Goal: Communication & Community: Answer question/provide support

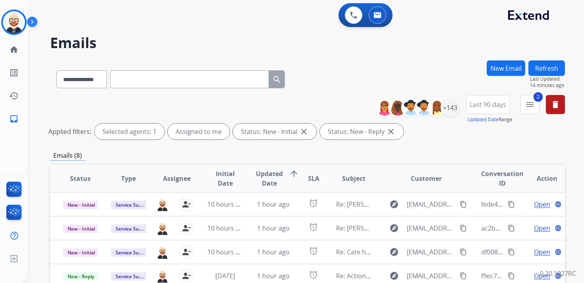
select select "**********"
click at [17, 24] on img at bounding box center [14, 22] width 22 height 22
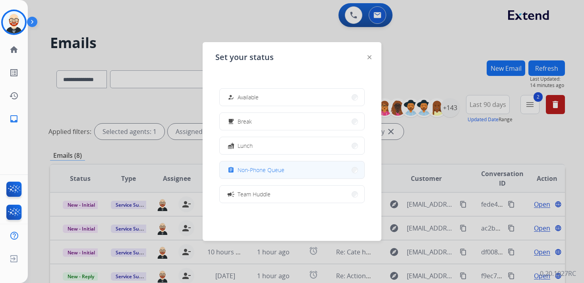
click at [245, 170] on span "Non-Phone Queue" at bounding box center [261, 170] width 47 height 8
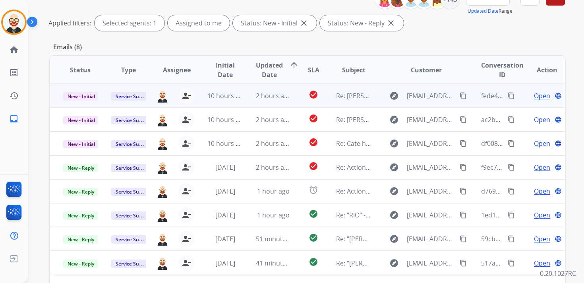
scroll to position [114, 0]
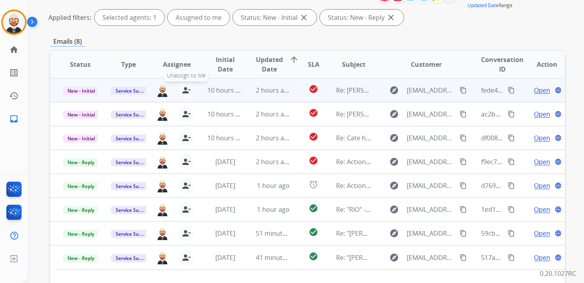
click at [185, 91] on mat-icon "person_remove" at bounding box center [187, 90] width 10 height 10
click at [185, 91] on mat-icon "person_add" at bounding box center [188, 90] width 10 height 10
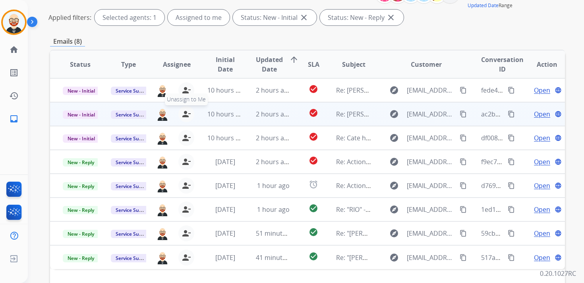
click at [186, 110] on mat-icon "person_remove" at bounding box center [187, 114] width 10 height 10
click at [186, 110] on mat-icon "person_add" at bounding box center [188, 114] width 10 height 10
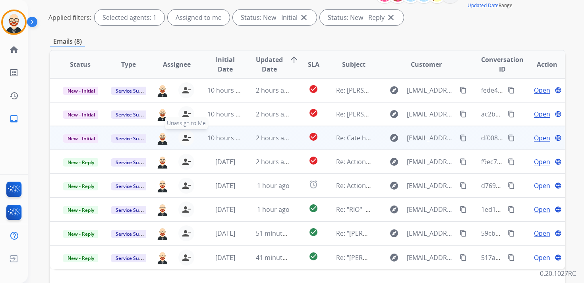
click at [184, 133] on mat-icon "person_remove" at bounding box center [187, 138] width 10 height 10
click at [184, 133] on mat-icon "person_add" at bounding box center [188, 138] width 10 height 10
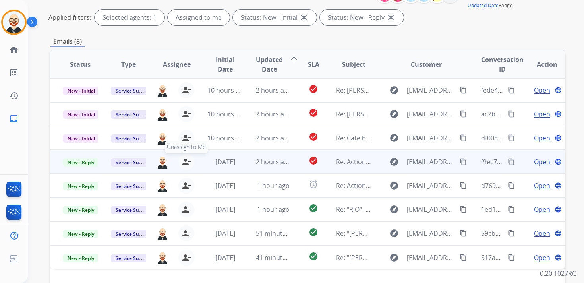
click at [184, 166] on mat-icon "person_remove" at bounding box center [187, 162] width 10 height 10
click at [184, 166] on mat-icon "person_add" at bounding box center [188, 162] width 10 height 10
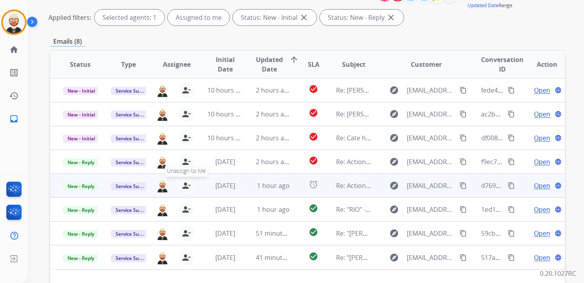
click at [185, 184] on mat-icon "person_remove" at bounding box center [187, 186] width 10 height 10
click at [185, 184] on mat-icon "person_add" at bounding box center [188, 186] width 10 height 10
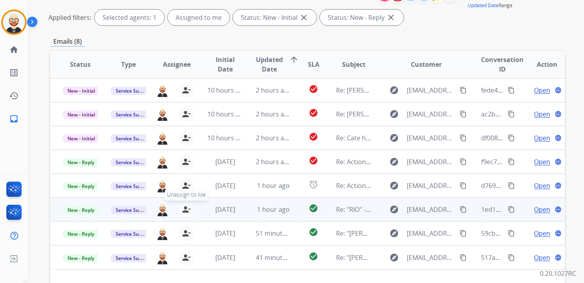
click at [185, 203] on button "person_remove [PERSON_NAME] to Me" at bounding box center [186, 209] width 16 height 16
click at [185, 203] on button "person_add Assign to Me" at bounding box center [188, 209] width 16 height 16
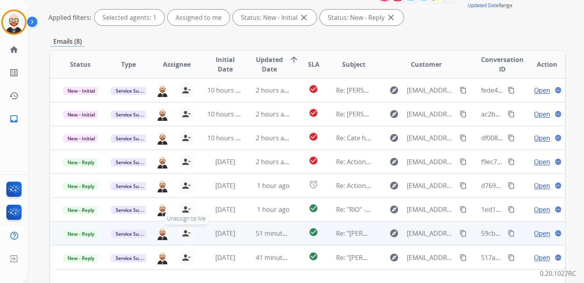
click at [183, 234] on mat-icon "person_remove" at bounding box center [187, 233] width 10 height 10
click at [183, 234] on mat-icon "person_add" at bounding box center [188, 233] width 10 height 10
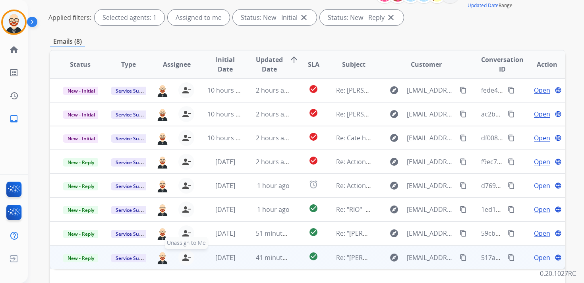
click at [186, 250] on button "person_remove [PERSON_NAME] to Me" at bounding box center [186, 257] width 16 height 16
click at [186, 250] on button "person_add Assign to Me" at bounding box center [188, 257] width 16 height 16
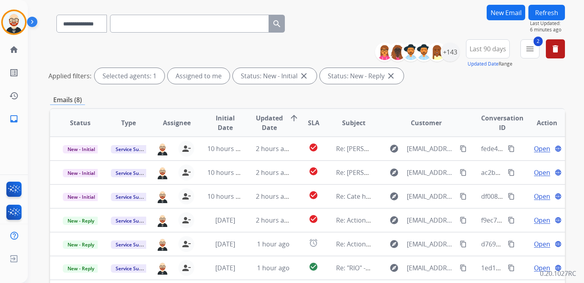
scroll to position [0, 0]
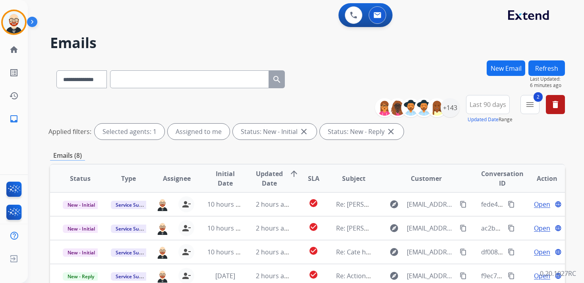
click at [556, 70] on button "Refresh" at bounding box center [546, 67] width 37 height 15
click at [128, 80] on input "text" at bounding box center [189, 79] width 159 height 18
paste input "**********"
type input "**********"
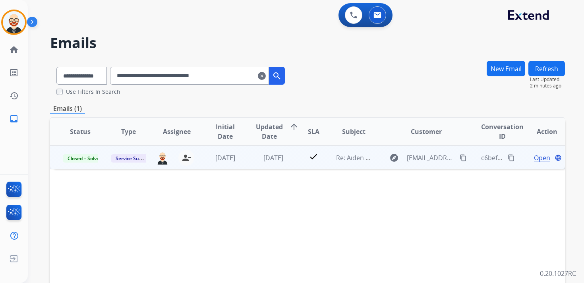
click at [538, 158] on span "Open" at bounding box center [542, 158] width 16 height 10
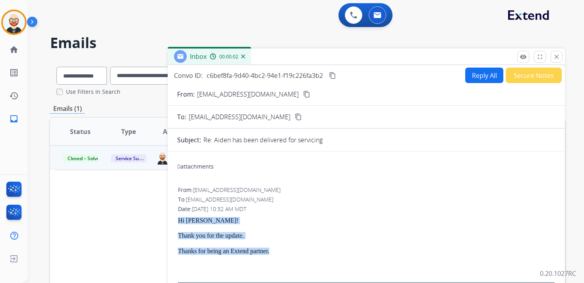
drag, startPoint x: 279, startPoint y: 252, endPoint x: 174, endPoint y: 219, distance: 110.4
copy div "Hi [PERSON_NAME]! Thank you for the update. Thanks for being an Extend partner."
click at [477, 72] on button "Reply All" at bounding box center [484, 75] width 38 height 15
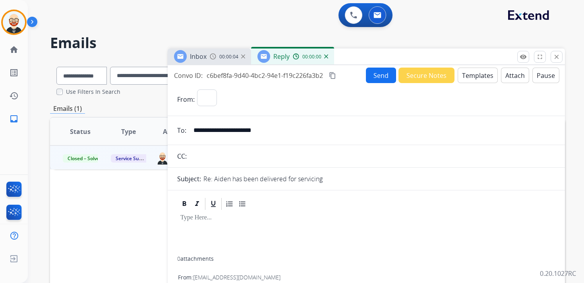
select select "**********"
click at [204, 217] on p at bounding box center [366, 217] width 372 height 7
paste div
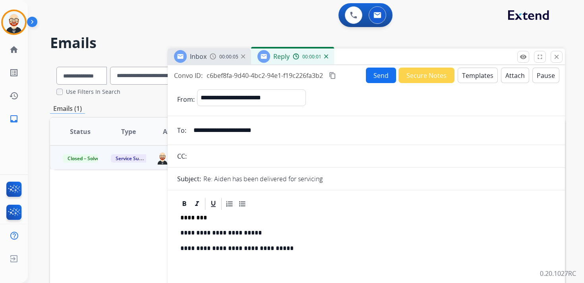
click at [203, 234] on p "**********" at bounding box center [363, 232] width 366 height 7
click at [377, 73] on button "Send" at bounding box center [381, 75] width 30 height 15
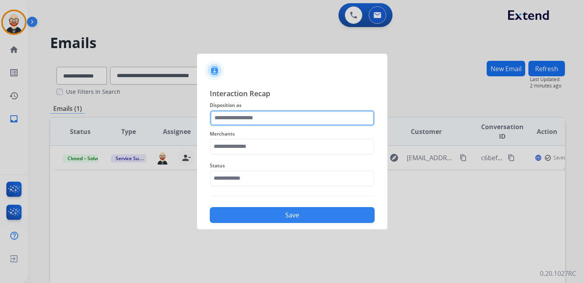
click at [269, 116] on input "text" at bounding box center [292, 118] width 165 height 16
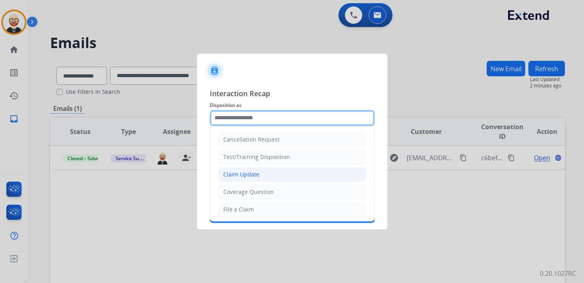
scroll to position [119, 0]
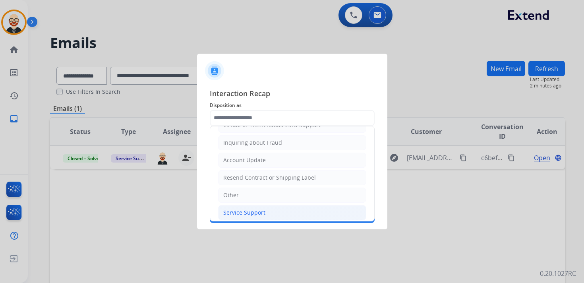
click at [248, 209] on div "Service Support" at bounding box center [244, 213] width 42 height 8
type input "**********"
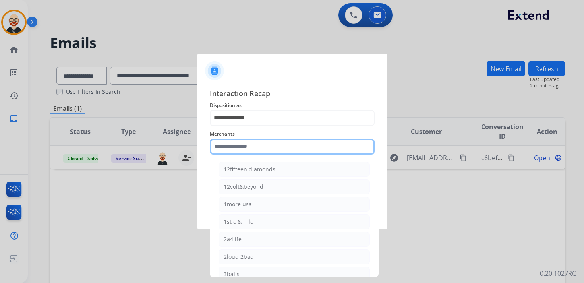
click at [244, 147] on input "text" at bounding box center [292, 147] width 165 height 16
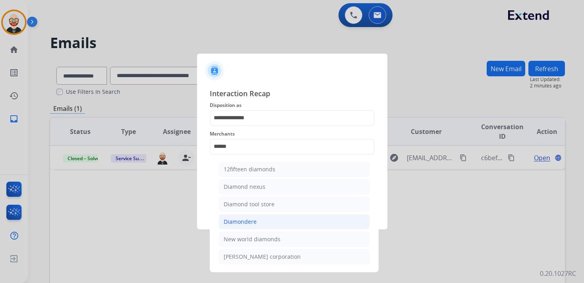
click at [248, 218] on div "Diamondere" at bounding box center [240, 222] width 33 height 8
type input "**********"
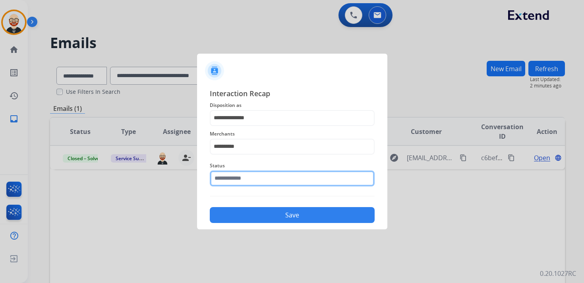
click at [248, 185] on div "Status" at bounding box center [292, 174] width 165 height 32
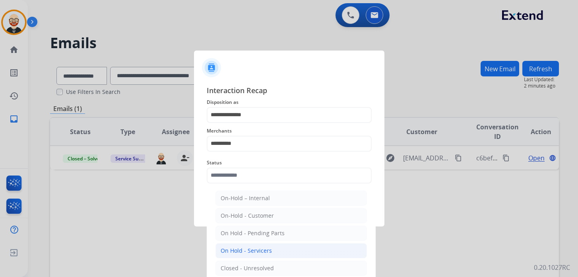
click at [251, 249] on div "On Hold - Servicers" at bounding box center [245, 250] width 51 height 8
type input "**********"
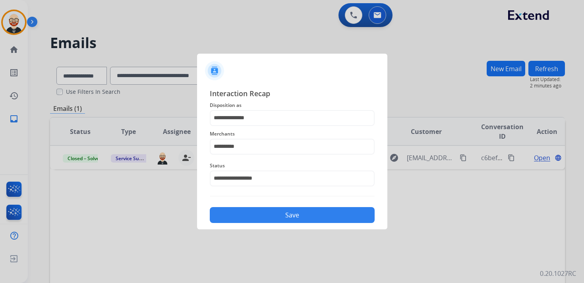
click at [248, 211] on button "Save" at bounding box center [292, 215] width 165 height 16
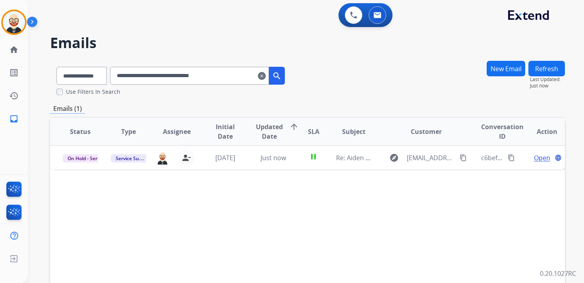
click at [145, 76] on input "**********" at bounding box center [189, 76] width 159 height 18
paste input "text"
type input "**********"
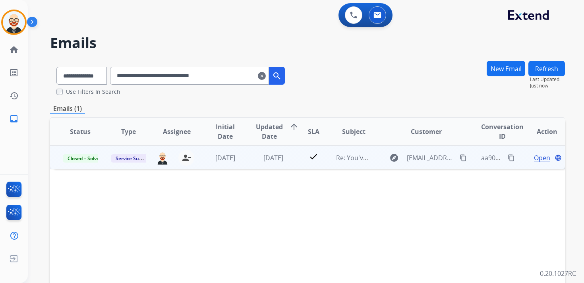
click at [534, 160] on span "Open" at bounding box center [542, 158] width 16 height 10
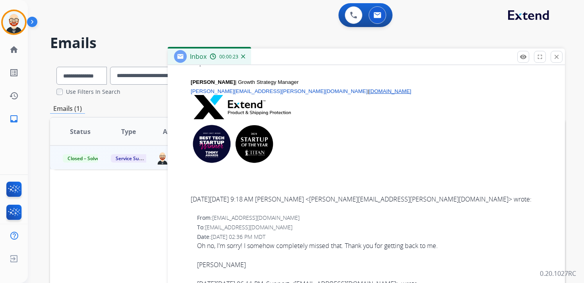
scroll to position [0, 0]
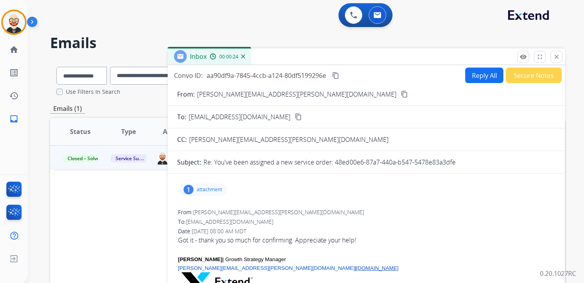
click at [472, 76] on button "Reply All" at bounding box center [484, 75] width 38 height 15
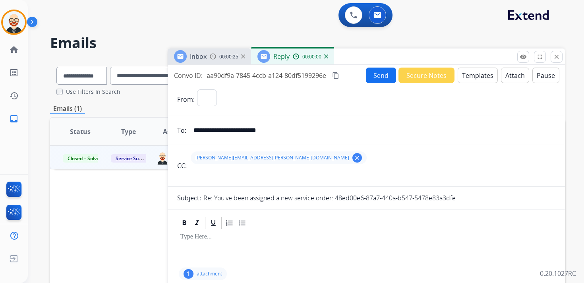
select select "**********"
click at [352, 162] on button "clear" at bounding box center [357, 158] width 10 height 10
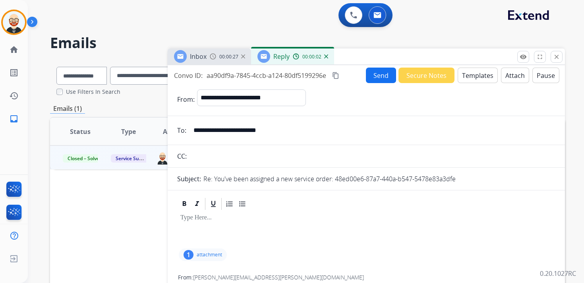
click at [291, 135] on input "**********" at bounding box center [372, 130] width 367 height 16
type input "*"
type input "**********"
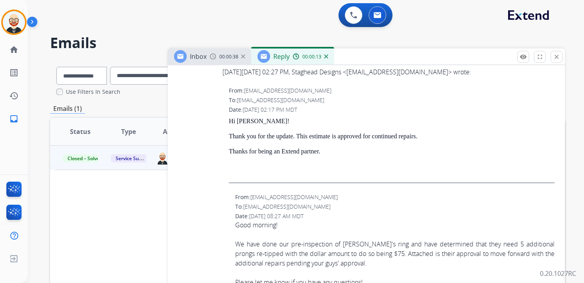
scroll to position [1300, 0]
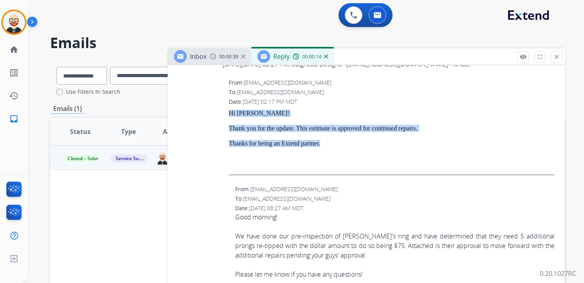
drag, startPoint x: 340, startPoint y: 143, endPoint x: 224, endPoint y: 108, distance: 121.0
click at [224, 108] on div "From: [EMAIL_ADDRESS][DOMAIN_NAME] To: [EMAIL_ADDRESS][DOMAIN_NAME] Date: [DATE…" at bounding box center [366, 130] width 378 height 105
copy div "Hi [PERSON_NAME]! Thank you for the update. This estimate is approved for conti…"
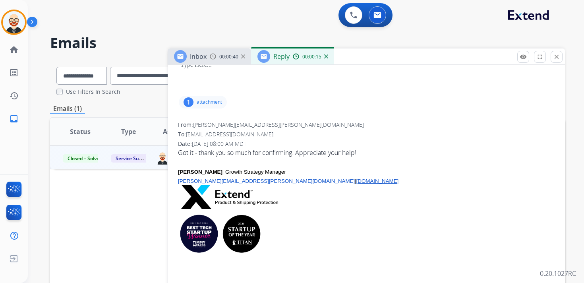
scroll to position [0, 0]
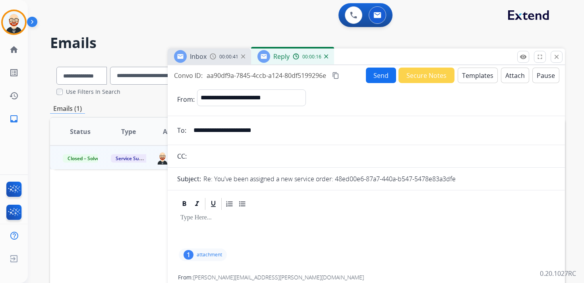
click at [205, 224] on div at bounding box center [366, 229] width 378 height 36
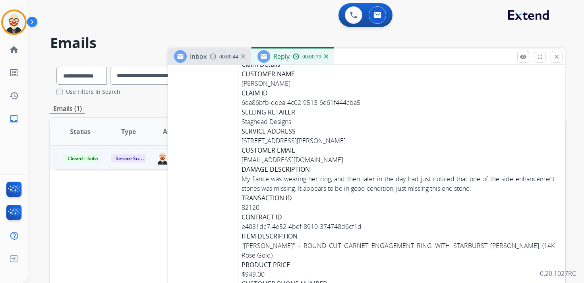
scroll to position [1813, 0]
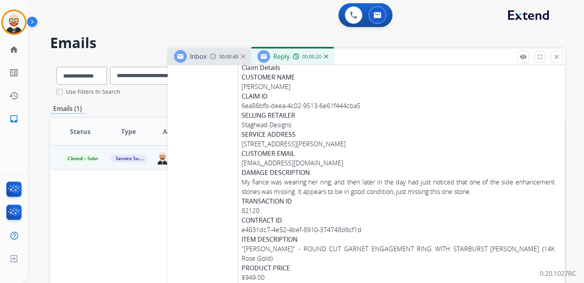
click at [280, 107] on div "6ea86bfb-deea-4c02-9513-6e61f444cba5" at bounding box center [398, 106] width 313 height 10
copy div "6ea86bfb-deea-4c02-9513-6e61f444cba5"
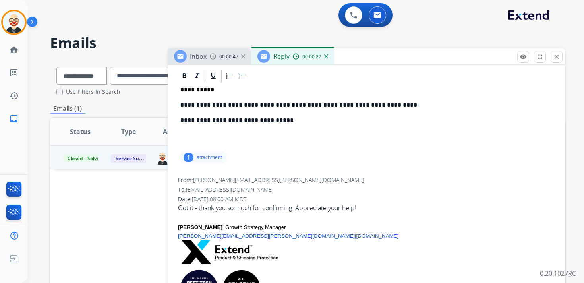
scroll to position [0, 0]
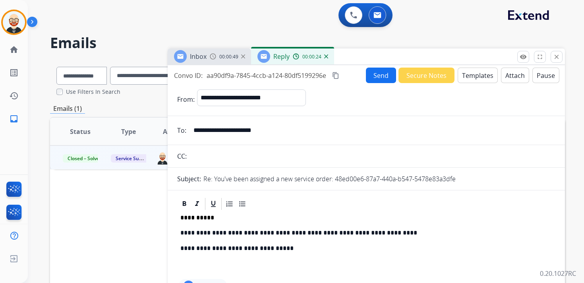
click at [199, 218] on p "**********" at bounding box center [363, 217] width 366 height 7
click at [191, 215] on p "*********" at bounding box center [363, 217] width 366 height 7
click at [203, 232] on p "**********" at bounding box center [363, 232] width 366 height 7
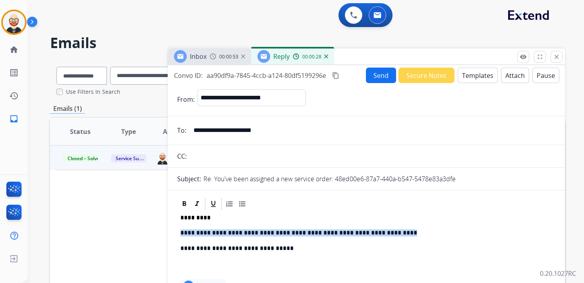
click at [203, 232] on p "**********" at bounding box center [363, 232] width 366 height 7
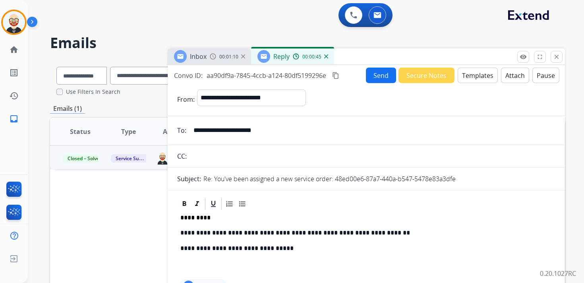
click at [371, 79] on button "Send" at bounding box center [381, 75] width 30 height 15
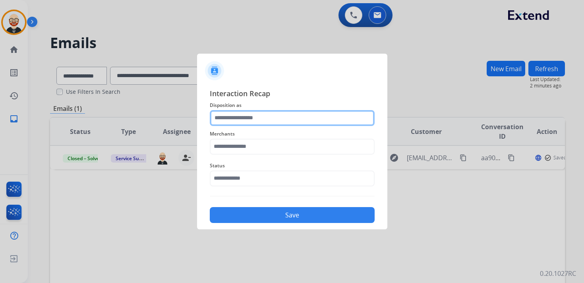
click at [238, 120] on input "text" at bounding box center [292, 118] width 165 height 16
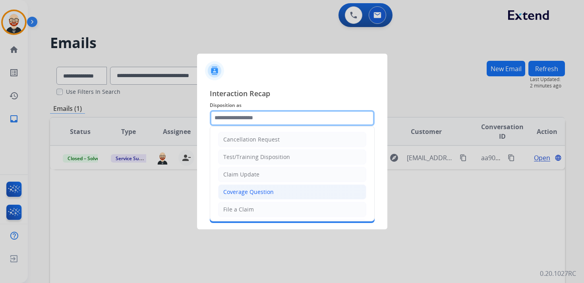
scroll to position [119, 0]
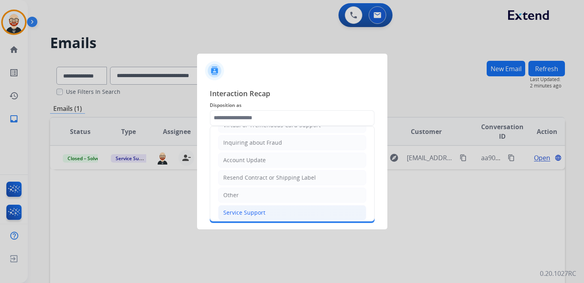
click at [238, 209] on div "Service Support" at bounding box center [244, 213] width 42 height 8
type input "**********"
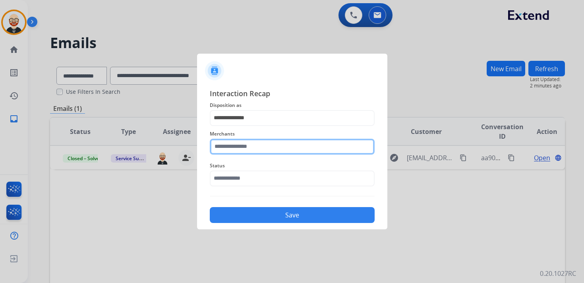
click at [231, 152] on input "text" at bounding box center [292, 147] width 165 height 16
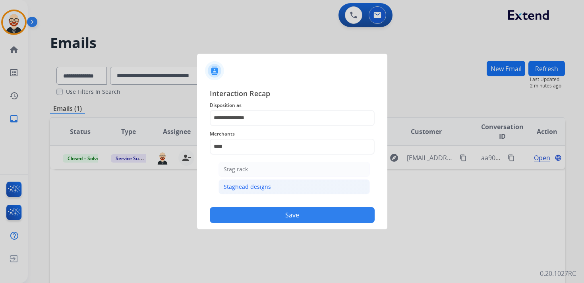
click at [236, 186] on div "Staghead designs" at bounding box center [247, 187] width 47 height 8
type input "**********"
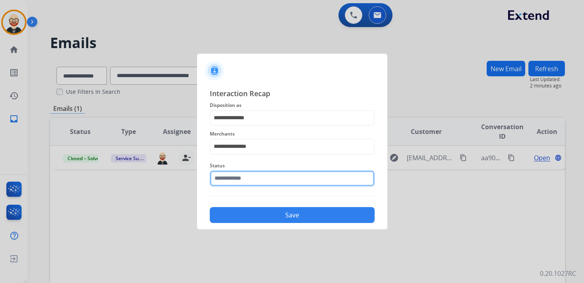
click at [232, 182] on input "text" at bounding box center [292, 178] width 165 height 16
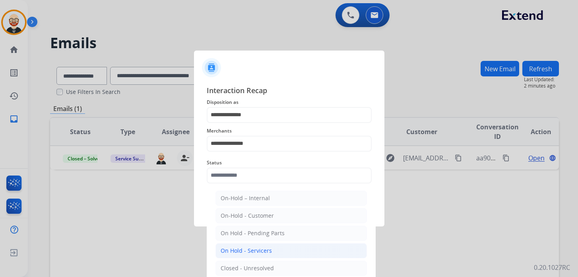
click at [236, 249] on div "On Hold - Servicers" at bounding box center [245, 250] width 51 height 8
type input "**********"
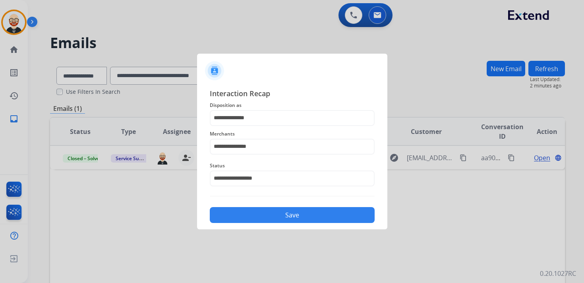
click at [248, 219] on button "Save" at bounding box center [292, 215] width 165 height 16
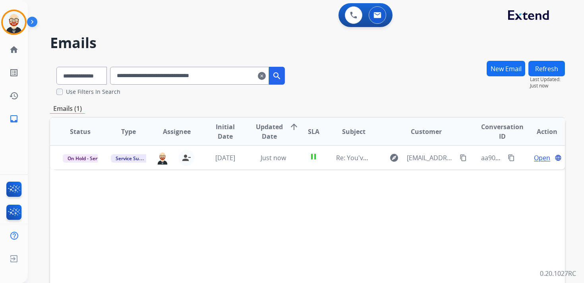
click at [266, 75] on mat-icon "clear" at bounding box center [262, 76] width 8 height 10
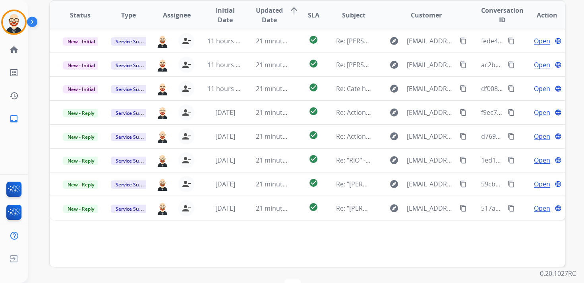
scroll to position [131, 0]
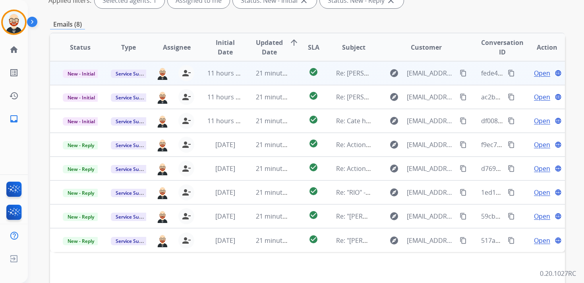
click at [534, 72] on span "Open" at bounding box center [542, 73] width 16 height 10
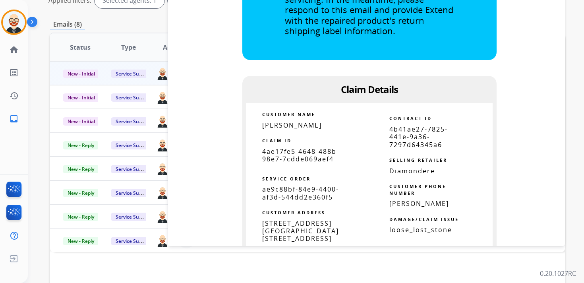
scroll to position [424, 0]
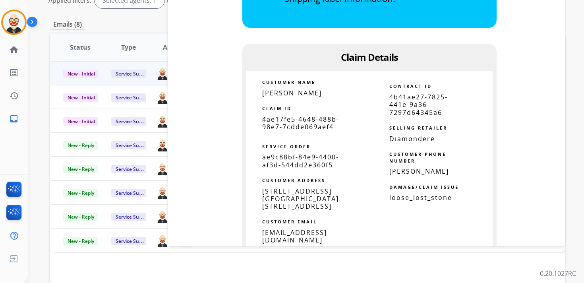
click at [293, 128] on span "4ae17fe5-4648-488b-98e7-7cdde069aef4" at bounding box center [300, 123] width 77 height 16
copy tbody
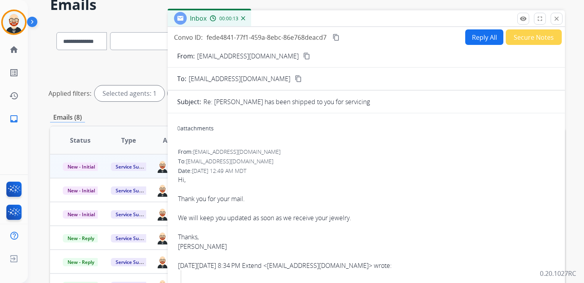
scroll to position [37, 0]
click at [339, 35] on mat-icon "content_copy" at bounding box center [336, 38] width 7 height 7
click at [470, 31] on button "Reply All" at bounding box center [484, 37] width 38 height 15
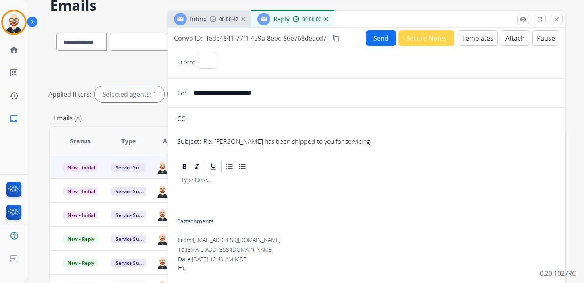
click at [235, 190] on div at bounding box center [366, 196] width 378 height 45
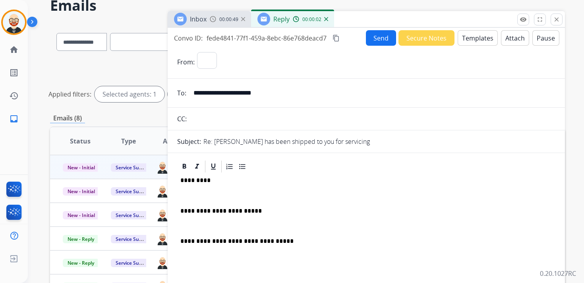
click at [221, 192] on p at bounding box center [366, 195] width 372 height 7
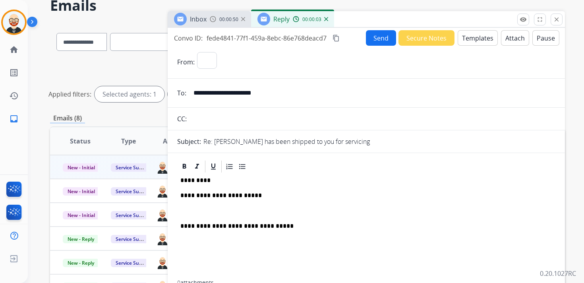
click at [211, 212] on p at bounding box center [366, 210] width 372 height 7
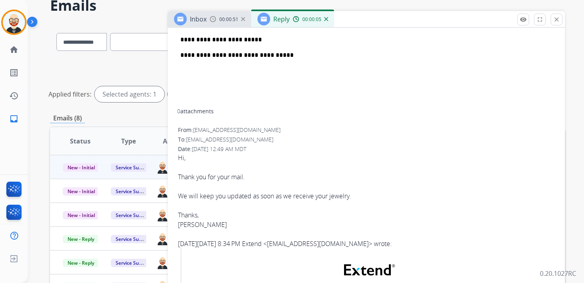
scroll to position [159, 0]
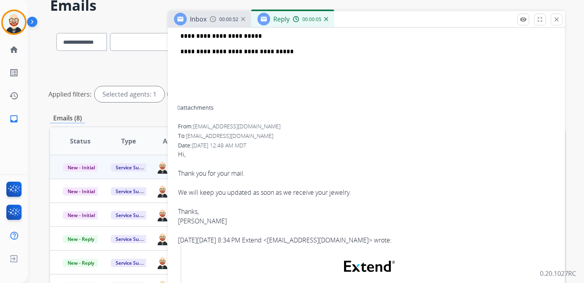
click at [187, 217] on div "Hi, Thank you for your mail. We will keep you updated as soon as we receive you…" at bounding box center [366, 187] width 377 height 76
copy div "[PERSON_NAME]"
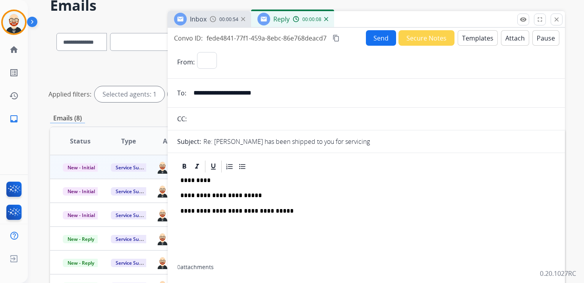
click at [195, 185] on div "**********" at bounding box center [366, 219] width 378 height 91
click at [195, 177] on p "*********" at bounding box center [363, 180] width 366 height 7
click at [374, 35] on button "Send" at bounding box center [381, 37] width 30 height 15
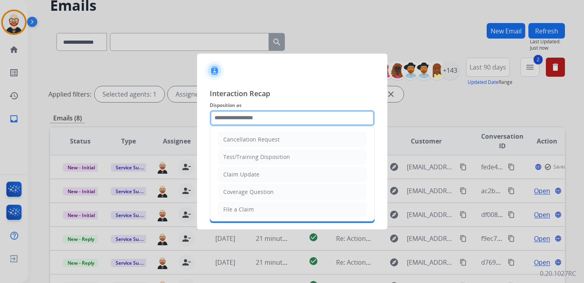
click at [224, 119] on input "text" at bounding box center [292, 118] width 165 height 16
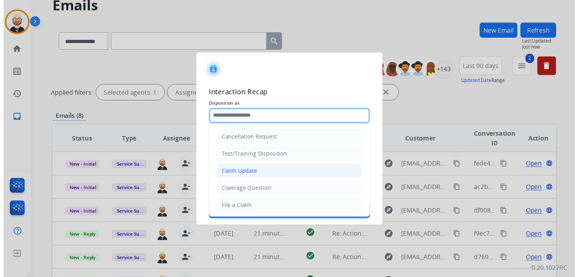
scroll to position [119, 0]
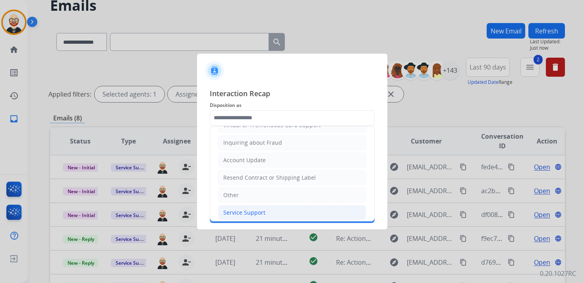
click at [241, 210] on div "Service Support" at bounding box center [244, 213] width 42 height 8
type input "**********"
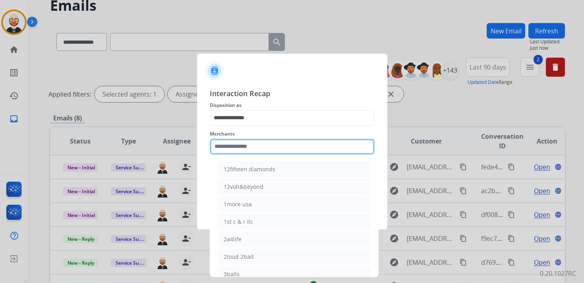
click at [232, 151] on input "text" at bounding box center [292, 147] width 165 height 16
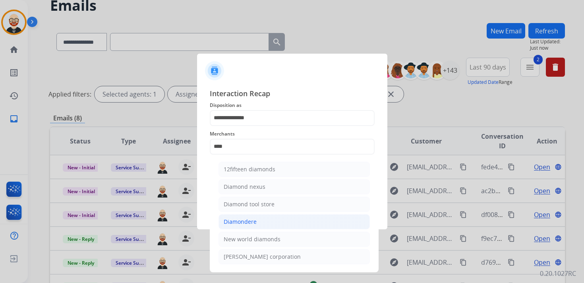
click at [234, 218] on div "Diamondere" at bounding box center [240, 222] width 33 height 8
type input "**********"
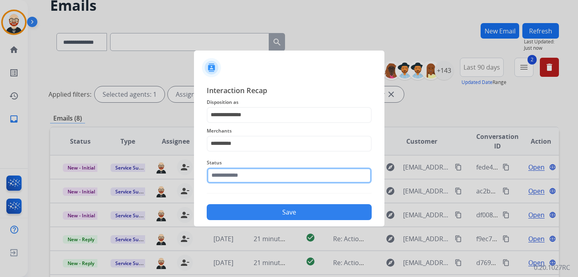
click at [235, 184] on div "Status" at bounding box center [289, 171] width 165 height 32
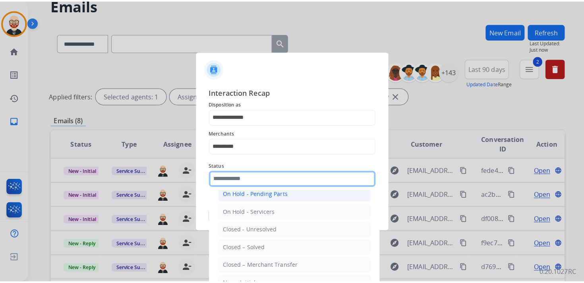
scroll to position [44, 0]
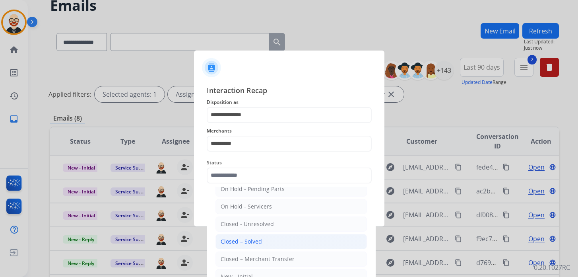
click at [244, 237] on div "Closed – Solved" at bounding box center [240, 241] width 41 height 8
type input "**********"
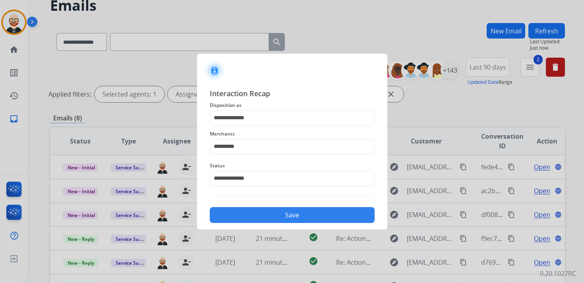
click at [252, 215] on button "Save" at bounding box center [292, 215] width 165 height 16
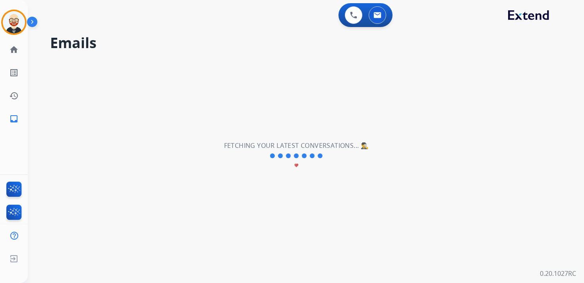
scroll to position [0, 0]
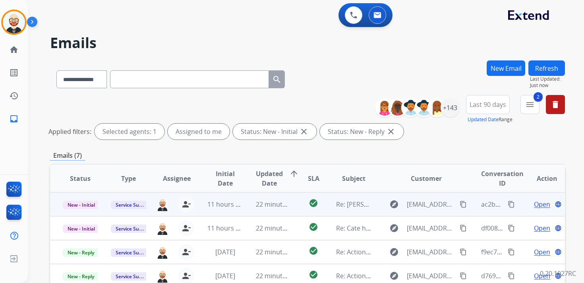
click at [534, 203] on span "Open" at bounding box center [542, 204] width 16 height 10
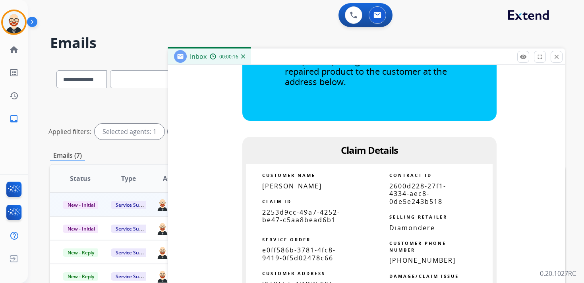
scroll to position [476, 0]
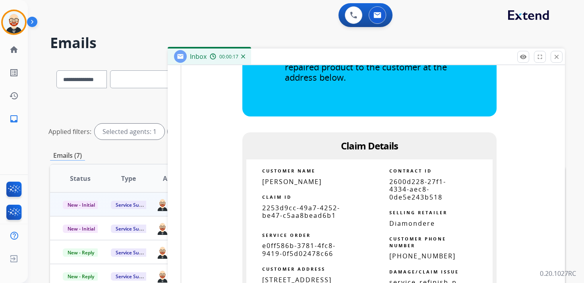
click at [279, 212] on span "2253d9cc-49a7-4252-be47-c5aa8bead6b1" at bounding box center [301, 211] width 78 height 16
copy tbody
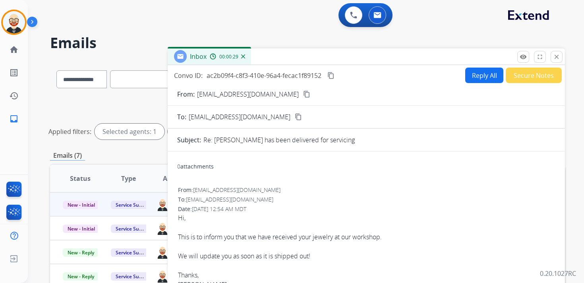
click at [331, 75] on mat-icon "content_copy" at bounding box center [330, 75] width 7 height 7
click at [322, 254] on div "We will update you as soon as it is shipped out!" at bounding box center [366, 256] width 377 height 10
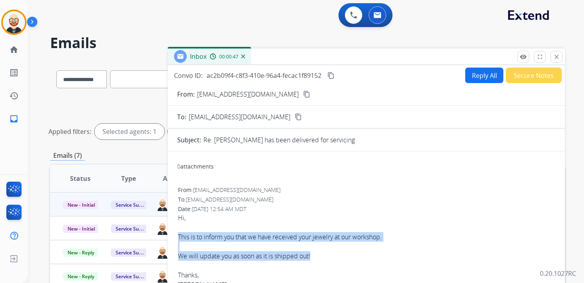
drag, startPoint x: 319, startPoint y: 255, endPoint x: 176, endPoint y: 235, distance: 143.7
copy div "This is to inform you that we have received your jewelry at our workshop. We wi…"
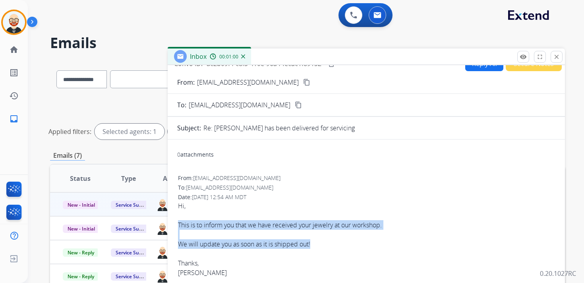
scroll to position [19, 0]
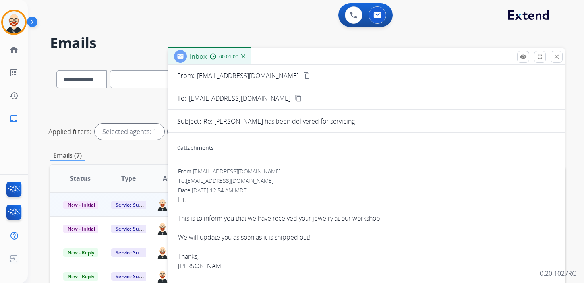
click at [186, 265] on div "[PERSON_NAME]" at bounding box center [366, 266] width 377 height 10
copy div "[PERSON_NAME]"
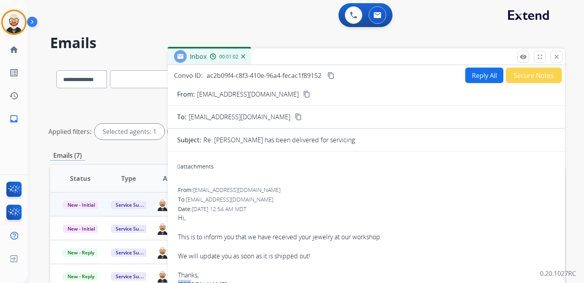
click at [482, 73] on button "Reply All" at bounding box center [484, 75] width 38 height 15
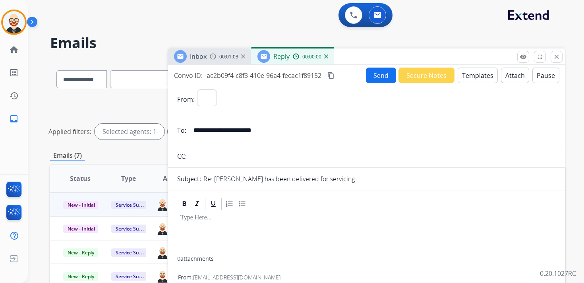
select select "**********"
click at [195, 225] on div at bounding box center [366, 233] width 378 height 45
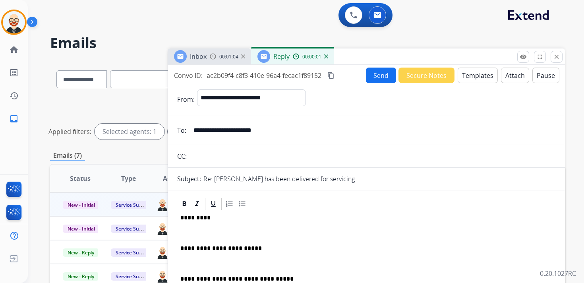
scroll to position [2, 0]
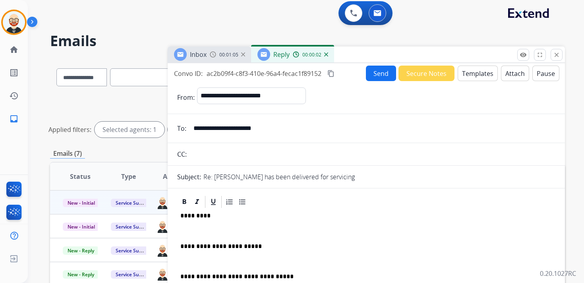
click at [198, 217] on p "*********" at bounding box center [363, 215] width 366 height 7
click at [196, 226] on div "**********" at bounding box center [366, 270] width 378 height 122
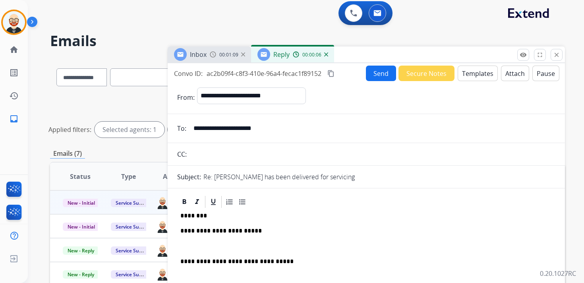
click at [200, 242] on div "**********" at bounding box center [366, 262] width 378 height 106
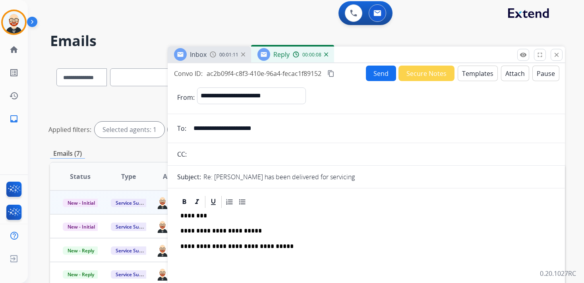
click at [384, 67] on button "Send" at bounding box center [381, 73] width 30 height 15
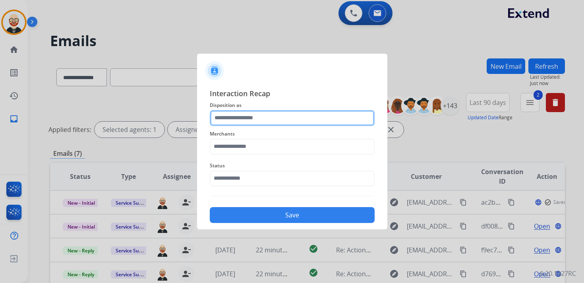
click at [294, 116] on input "text" at bounding box center [292, 118] width 165 height 16
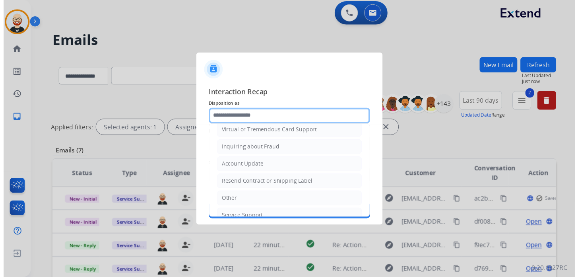
scroll to position [119, 0]
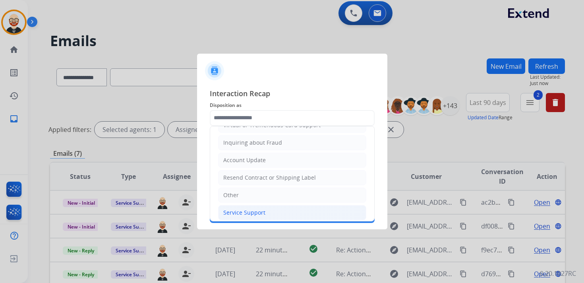
click at [261, 209] on div "Service Support" at bounding box center [244, 213] width 42 height 8
type input "**********"
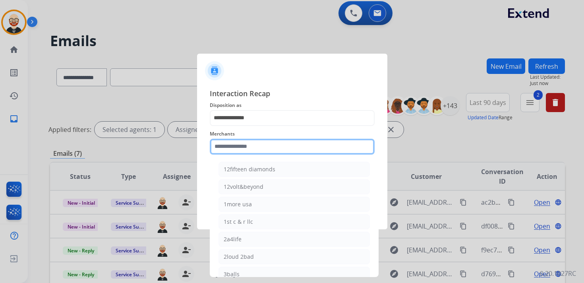
click at [257, 149] on input "text" at bounding box center [292, 147] width 165 height 16
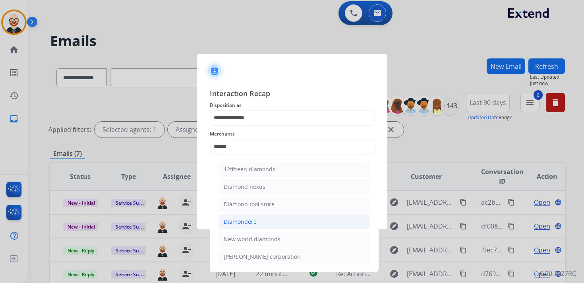
click at [266, 219] on li "Diamondere" at bounding box center [294, 221] width 151 height 15
type input "**********"
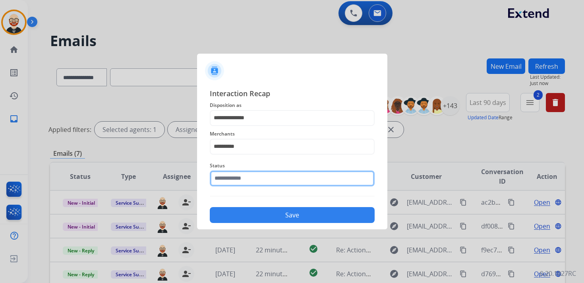
click at [237, 176] on input "text" at bounding box center [292, 178] width 165 height 16
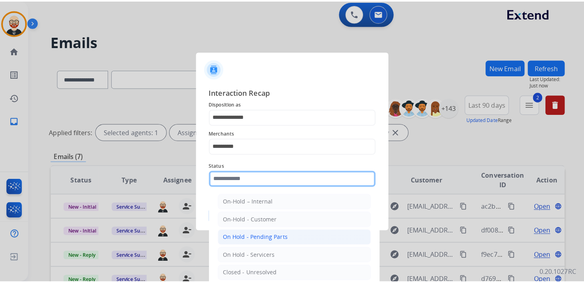
scroll to position [44, 0]
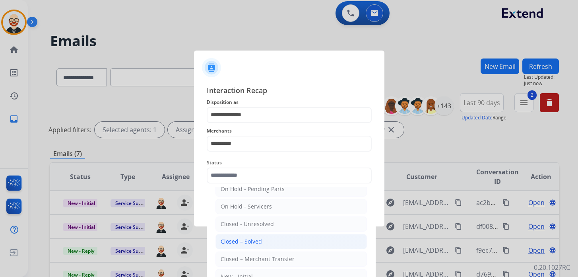
click at [234, 238] on div "Closed – Solved" at bounding box center [240, 241] width 41 height 8
type input "**********"
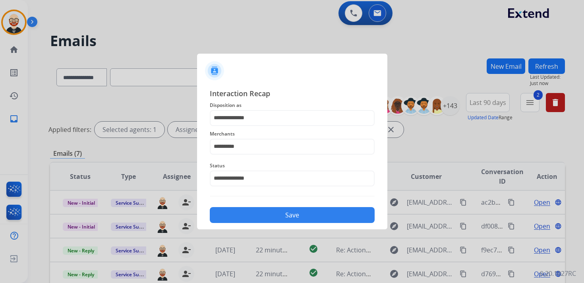
click at [239, 213] on button "Save" at bounding box center [292, 215] width 165 height 16
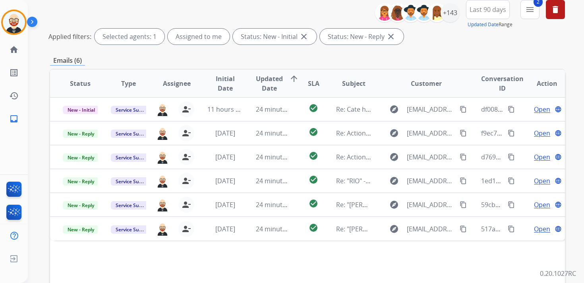
scroll to position [99, 0]
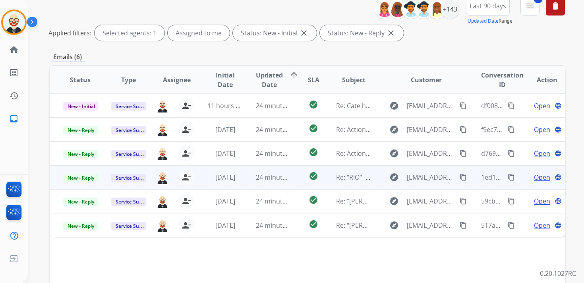
click at [534, 180] on span "Open" at bounding box center [542, 177] width 16 height 10
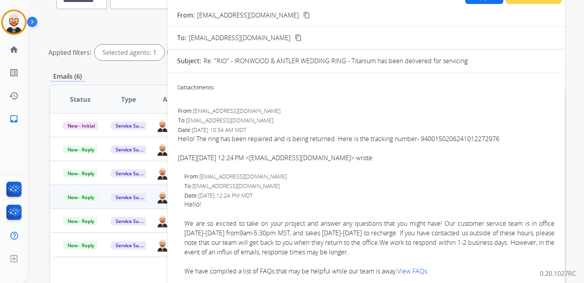
scroll to position [0, 0]
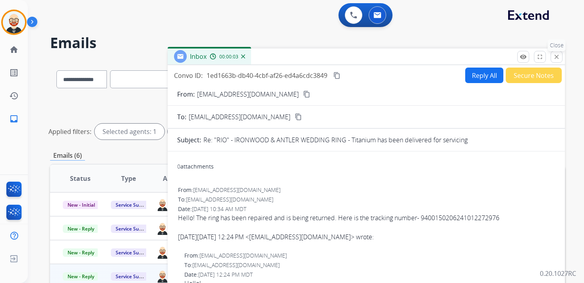
click at [555, 58] on mat-icon "close" at bounding box center [556, 56] width 7 height 7
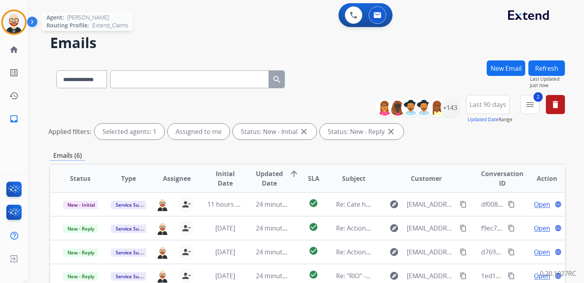
click at [13, 15] on img at bounding box center [14, 22] width 22 height 22
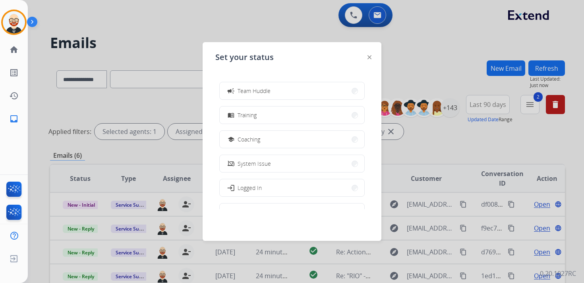
scroll to position [126, 0]
click at [131, 30] on div at bounding box center [292, 141] width 584 height 283
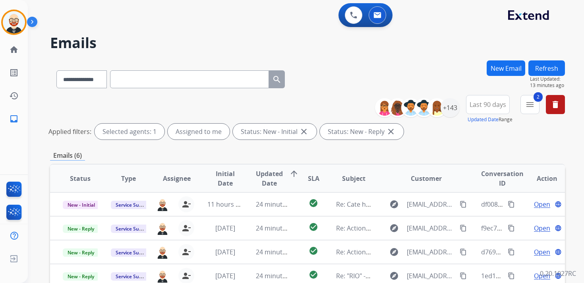
click at [539, 61] on button "Refresh" at bounding box center [546, 67] width 37 height 15
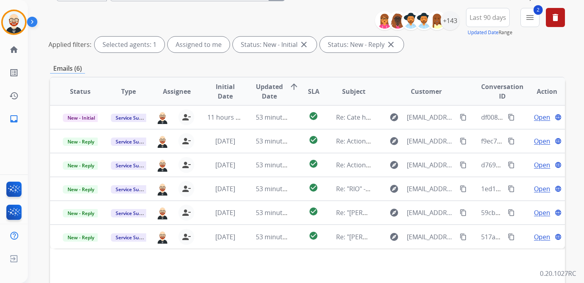
scroll to position [87, 0]
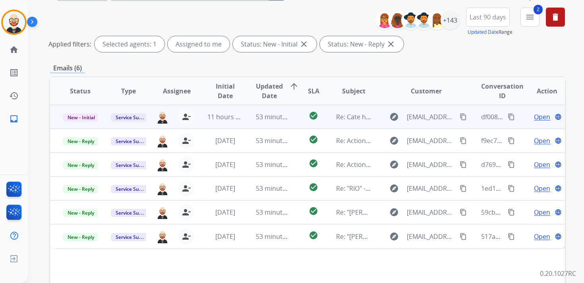
click at [538, 117] on span "Open" at bounding box center [542, 117] width 16 height 10
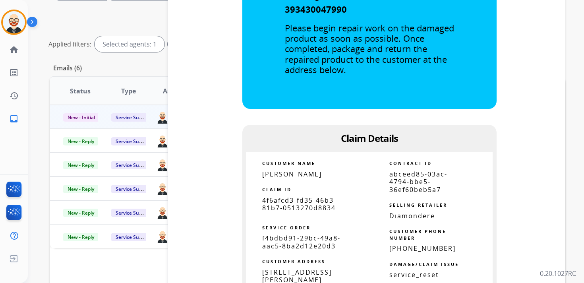
scroll to position [398, 0]
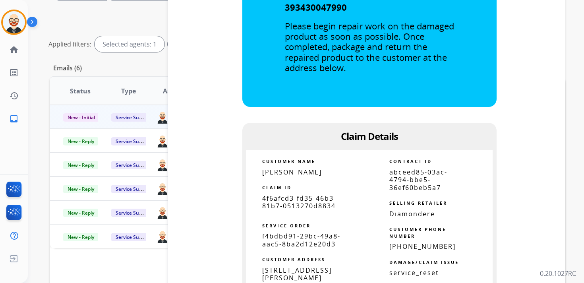
click at [319, 199] on span "4f6afcd3-fd35-46b3-81b7-0513270d8834" at bounding box center [299, 202] width 74 height 16
copy tbody
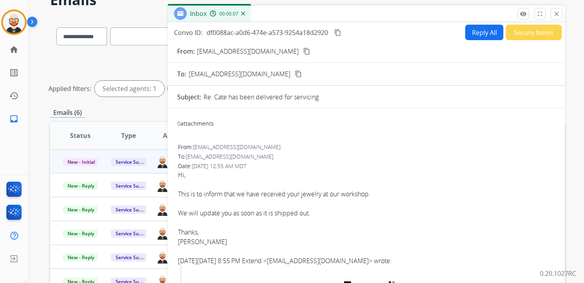
scroll to position [43, 0]
click at [338, 34] on mat-icon "content_copy" at bounding box center [337, 32] width 7 height 7
click at [313, 218] on div at bounding box center [366, 223] width 377 height 10
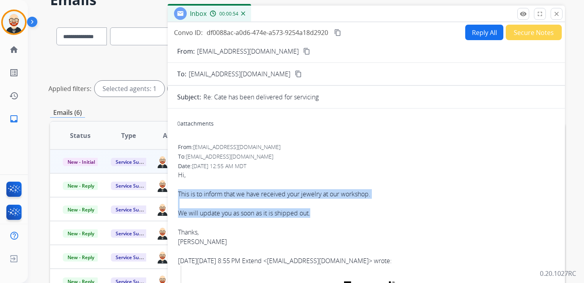
drag, startPoint x: 321, startPoint y: 213, endPoint x: 174, endPoint y: 193, distance: 148.0
copy div "This is to inform that we have received your jewelry at our workshop. We will u…"
click at [475, 34] on button "Reply All" at bounding box center [484, 32] width 38 height 15
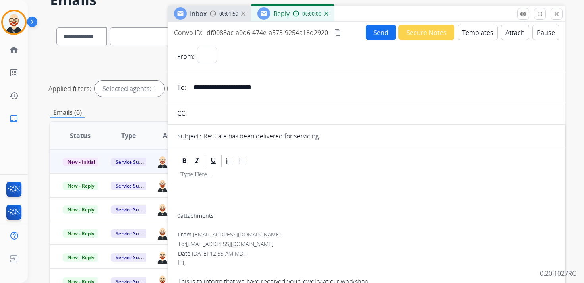
select select "**********"
click at [210, 187] on div at bounding box center [366, 190] width 378 height 45
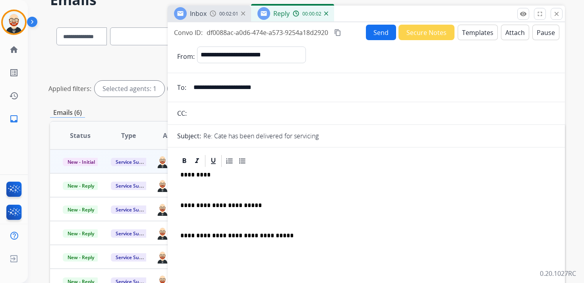
click at [204, 185] on div "**********" at bounding box center [366, 229] width 378 height 122
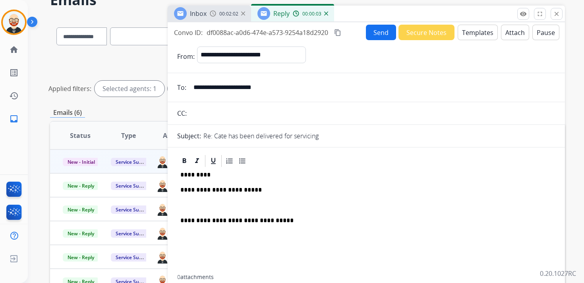
drag, startPoint x: 195, startPoint y: 205, endPoint x: 197, endPoint y: 201, distance: 4.4
click at [195, 205] on p at bounding box center [366, 205] width 372 height 7
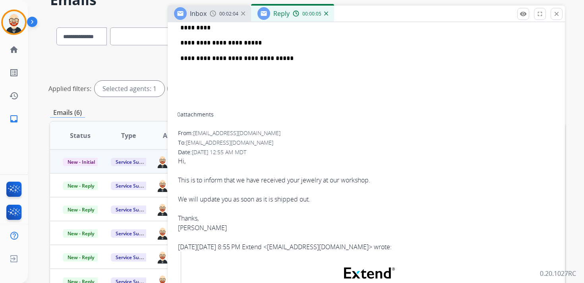
scroll to position [155, 0]
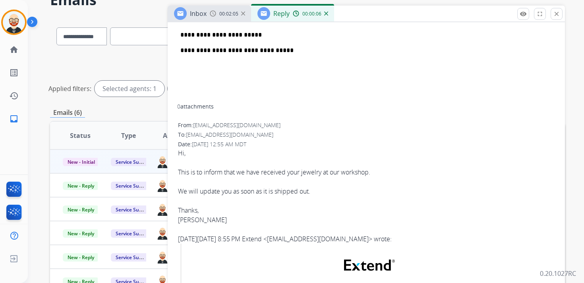
click at [185, 222] on div "[PERSON_NAME]" at bounding box center [366, 220] width 377 height 10
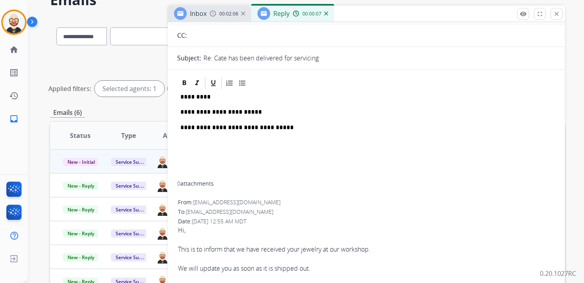
scroll to position [73, 0]
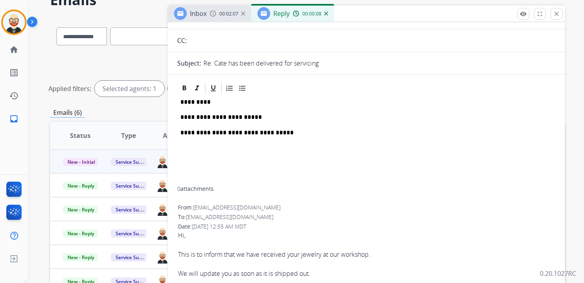
click at [198, 101] on p "*********" at bounding box center [363, 102] width 366 height 7
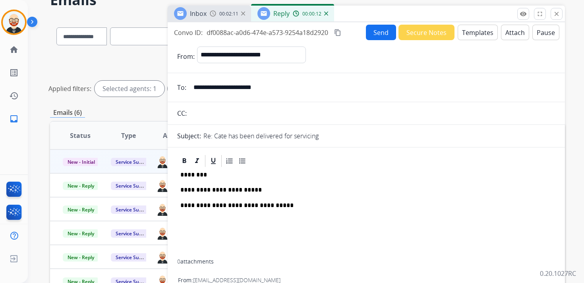
click at [370, 35] on button "Send" at bounding box center [381, 32] width 30 height 15
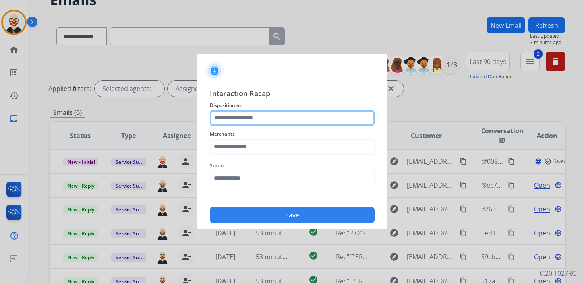
click at [261, 121] on input "text" at bounding box center [292, 118] width 165 height 16
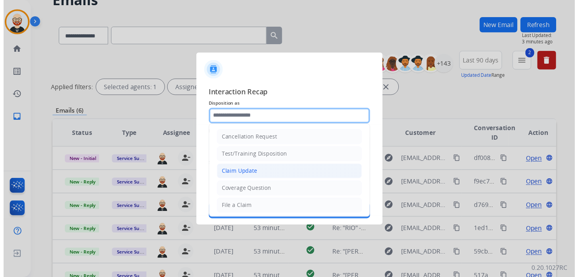
scroll to position [119, 0]
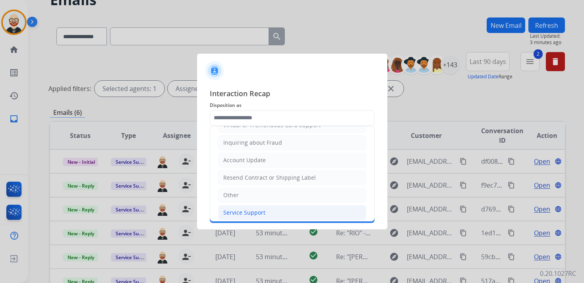
click at [237, 209] on div "Service Support" at bounding box center [244, 213] width 42 height 8
type input "**********"
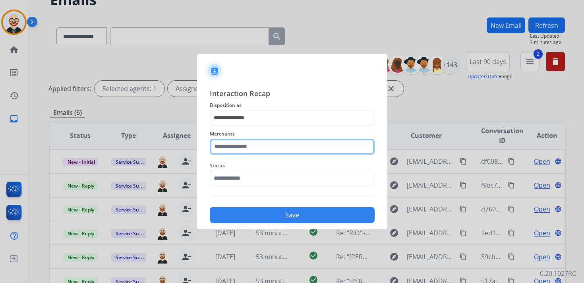
click at [235, 147] on input "text" at bounding box center [292, 147] width 165 height 16
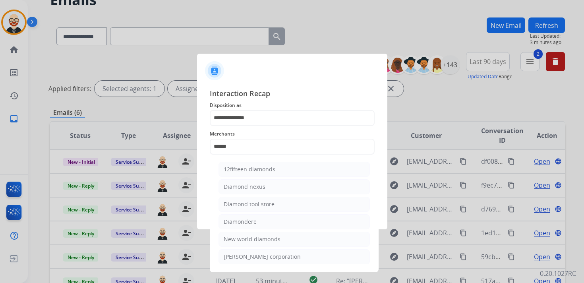
click at [234, 220] on div "Diamondere" at bounding box center [240, 222] width 33 height 8
type input "**********"
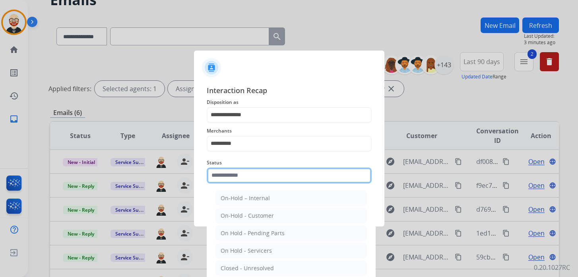
click at [228, 180] on input "text" at bounding box center [289, 175] width 165 height 16
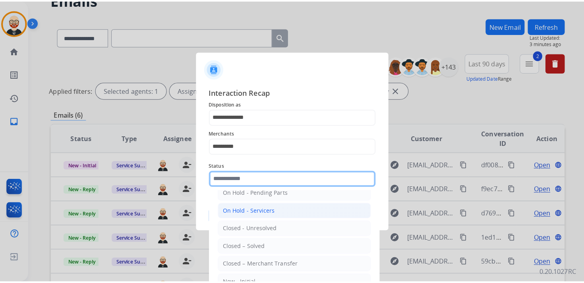
scroll to position [44, 0]
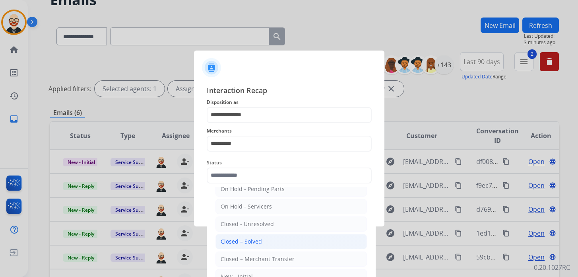
click at [238, 237] on div "Closed – Solved" at bounding box center [240, 241] width 41 height 8
type input "**********"
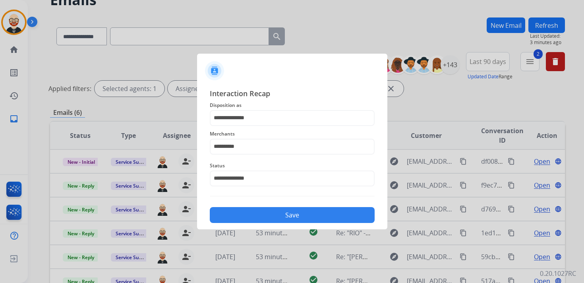
click at [238, 221] on button "Save" at bounding box center [292, 215] width 165 height 16
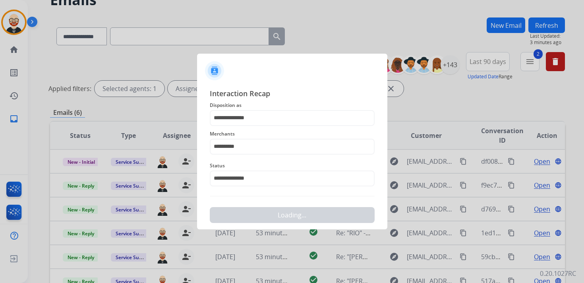
scroll to position [0, 0]
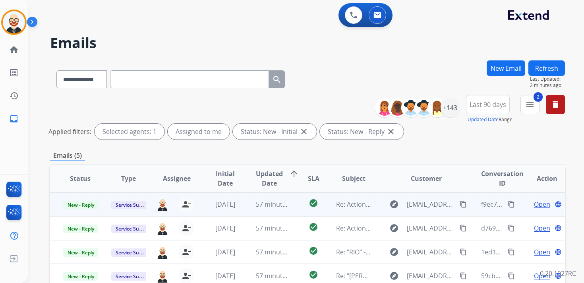
click at [529, 202] on div "Open language" at bounding box center [546, 204] width 35 height 10
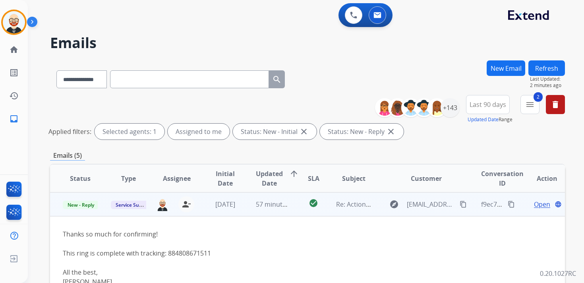
click at [516, 207] on td "Open language" at bounding box center [540, 204] width 48 height 24
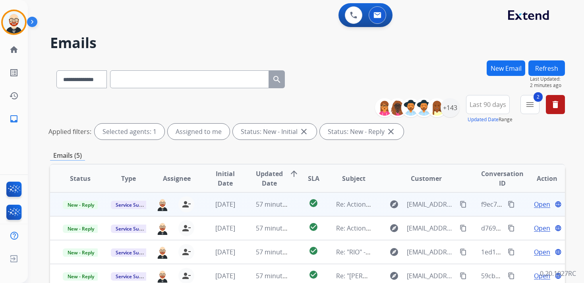
click at [534, 205] on span "Open" at bounding box center [542, 204] width 16 height 10
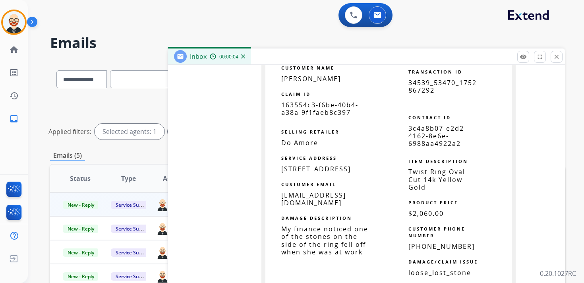
scroll to position [1410, 0]
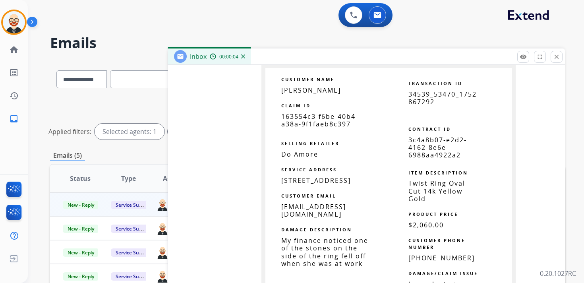
click at [327, 128] on span "163554c3-f6be-40b4-a38a-9f1faeb8c397" at bounding box center [319, 120] width 77 height 16
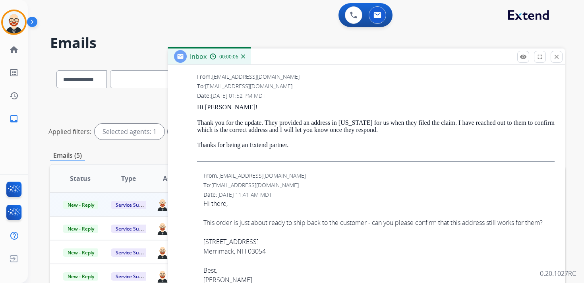
scroll to position [0, 0]
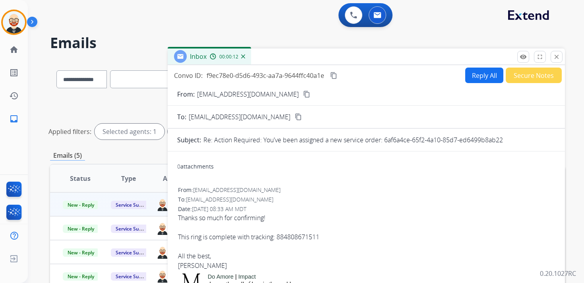
click at [333, 76] on mat-icon "content_copy" at bounding box center [333, 75] width 7 height 7
click at [335, 76] on mat-icon "content_copy" at bounding box center [333, 75] width 7 height 7
click at [299, 240] on div "Thanks so much for confirming! This ring is complete with tracking: 88480867151…" at bounding box center [366, 241] width 377 height 57
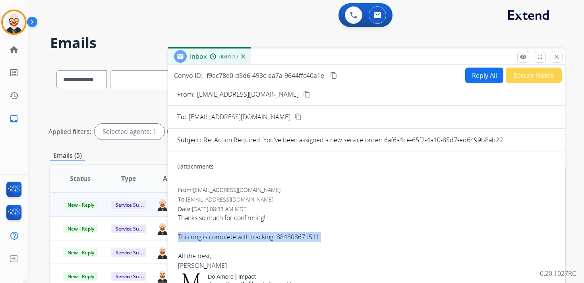
click at [299, 240] on div "Thanks so much for confirming! This ring is complete with tracking: 88480867151…" at bounding box center [366, 241] width 377 height 57
click at [482, 77] on button "Reply All" at bounding box center [484, 75] width 38 height 15
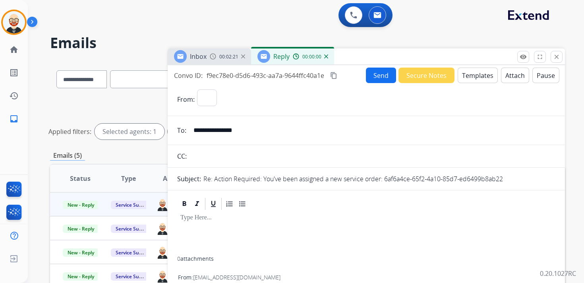
select select "**********"
click at [196, 228] on div at bounding box center [366, 233] width 378 height 45
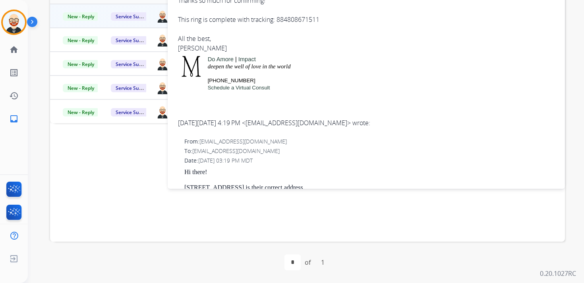
scroll to position [195, 0]
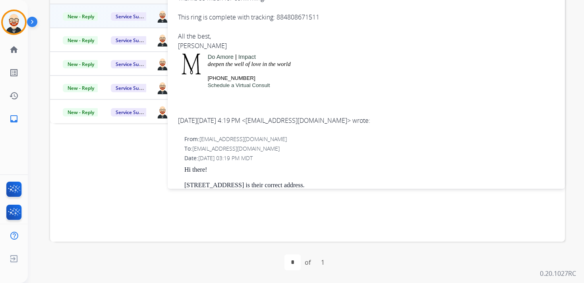
click at [190, 44] on div "Thanks so much for confirming! This ring is complete with tracking: 88480867151…" at bounding box center [366, 21] width 377 height 57
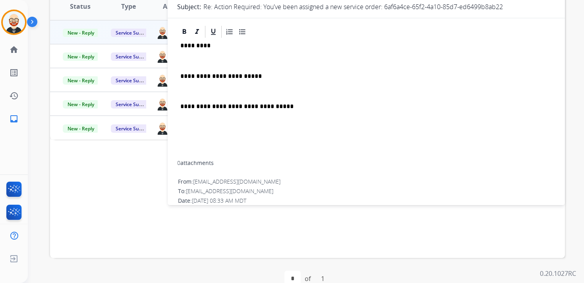
scroll to position [171, 0]
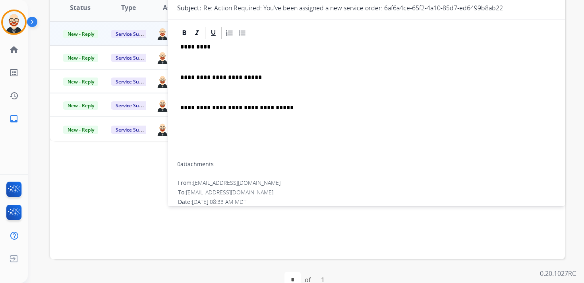
click at [194, 46] on p "*********" at bounding box center [363, 46] width 366 height 7
click at [189, 60] on p at bounding box center [366, 61] width 372 height 7
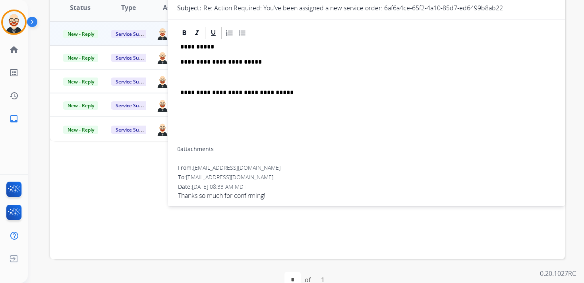
click at [191, 74] on p at bounding box center [366, 77] width 372 height 7
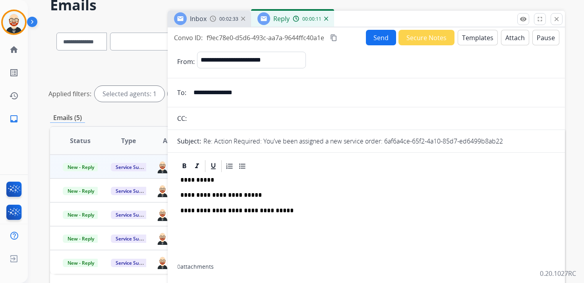
scroll to position [0, 0]
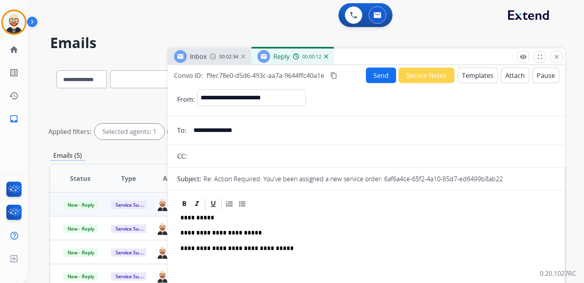
click at [380, 73] on button "Send" at bounding box center [381, 75] width 30 height 15
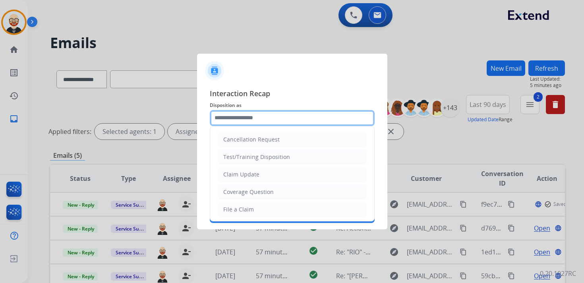
click at [267, 117] on input "text" at bounding box center [292, 118] width 165 height 16
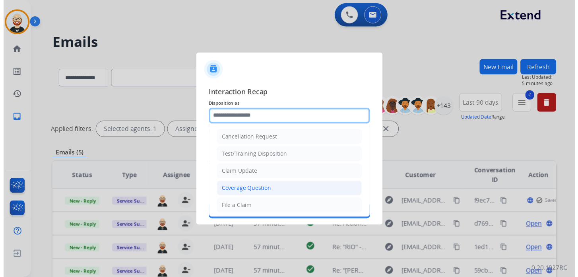
scroll to position [119, 0]
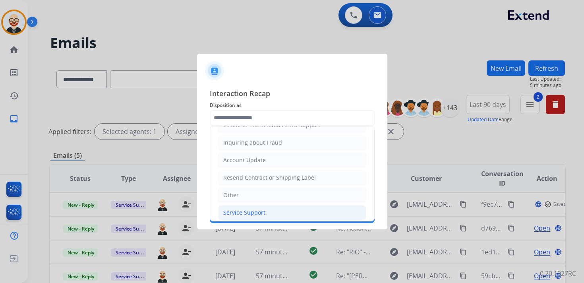
click at [250, 209] on div "Service Support" at bounding box center [244, 213] width 42 height 8
type input "**********"
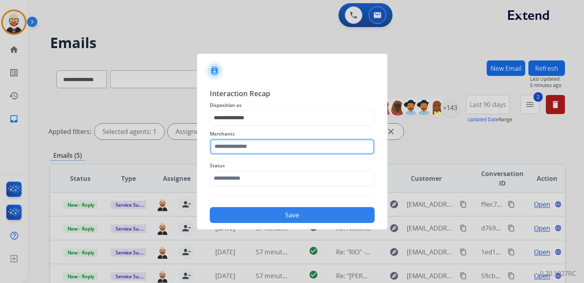
click at [248, 149] on input "text" at bounding box center [292, 147] width 165 height 16
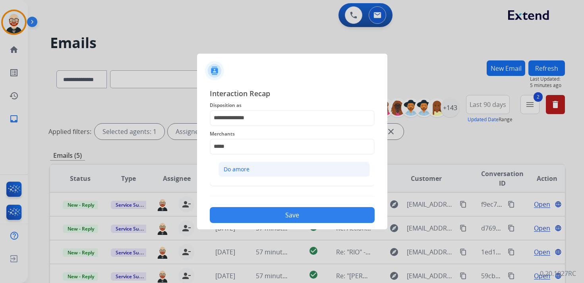
click at [248, 166] on div "Do amore" at bounding box center [237, 169] width 26 height 8
type input "********"
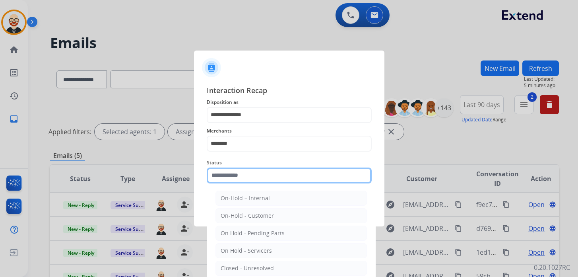
click at [246, 171] on input "text" at bounding box center [289, 175] width 165 height 16
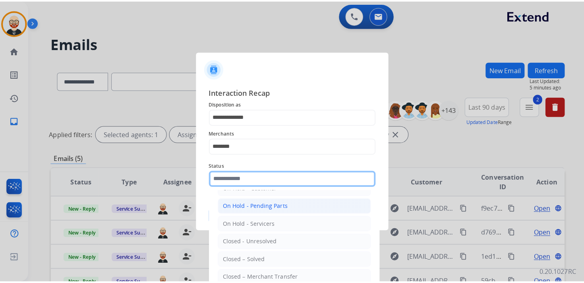
scroll to position [35, 0]
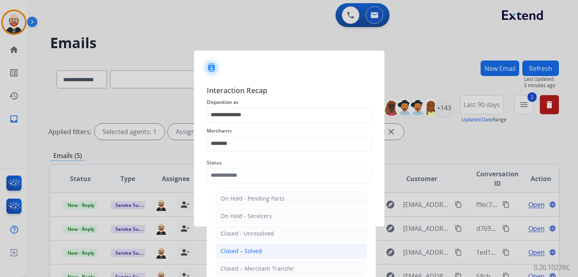
click at [251, 247] on div "Closed – Solved" at bounding box center [240, 251] width 41 height 8
type input "**********"
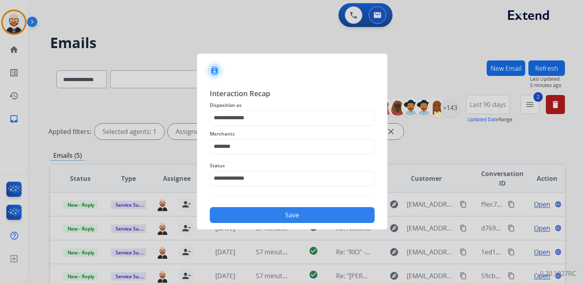
click at [273, 210] on button "Save" at bounding box center [292, 215] width 165 height 16
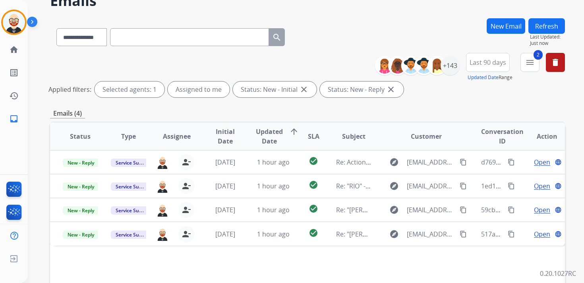
scroll to position [44, 0]
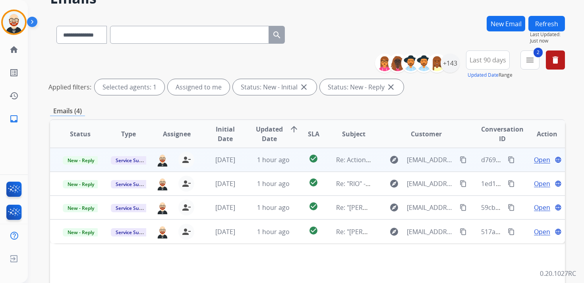
click at [542, 164] on span "Open" at bounding box center [542, 160] width 16 height 10
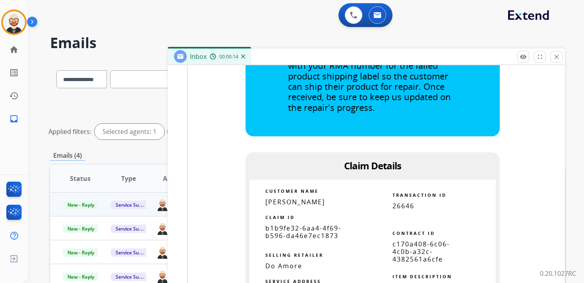
scroll to position [713, 0]
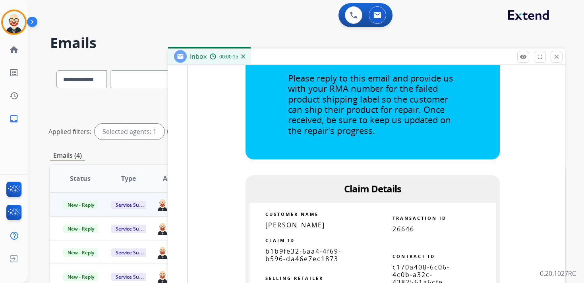
click at [317, 252] on span "b1b9fe32-6aa4-4f69-b596-da46e7ec1873" at bounding box center [303, 255] width 76 height 16
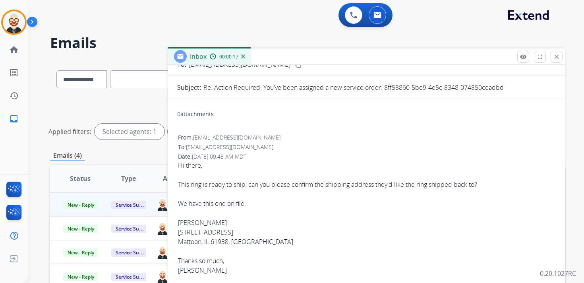
scroll to position [0, 0]
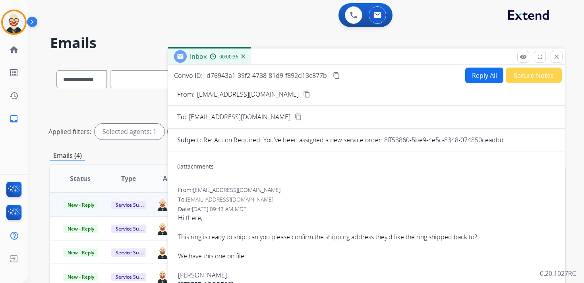
click at [338, 75] on mat-icon "content_copy" at bounding box center [336, 75] width 7 height 7
click at [471, 81] on button "Reply All" at bounding box center [484, 75] width 38 height 15
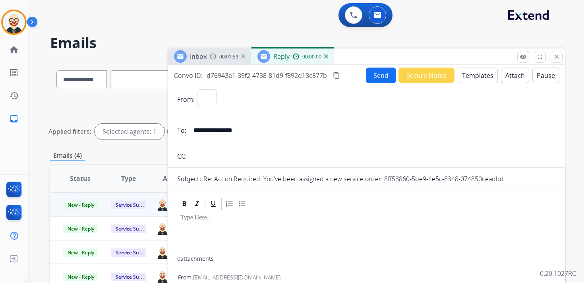
select select "**********"
click at [201, 231] on div at bounding box center [366, 233] width 378 height 45
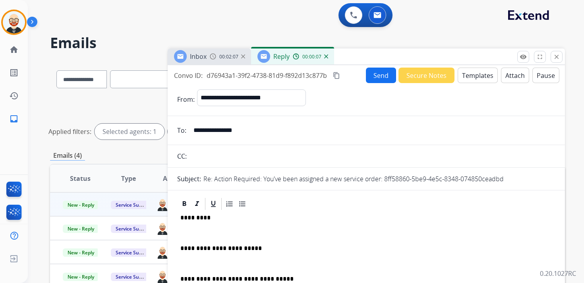
scroll to position [2, 0]
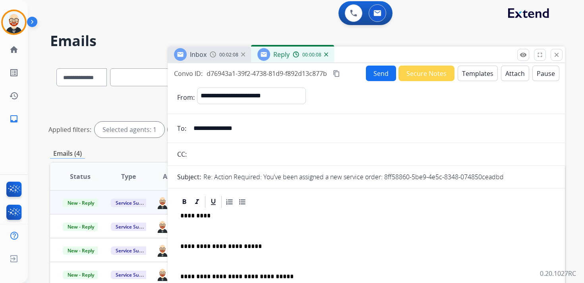
click at [196, 232] on p at bounding box center [366, 230] width 372 height 7
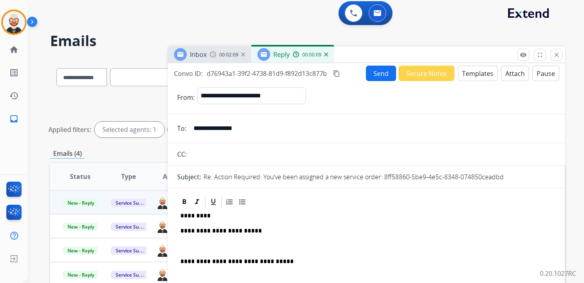
click at [193, 246] on p at bounding box center [366, 246] width 372 height 7
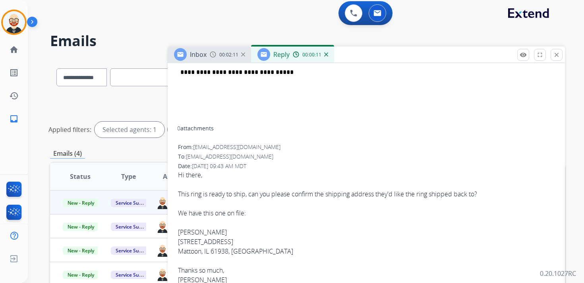
scroll to position [180, 0]
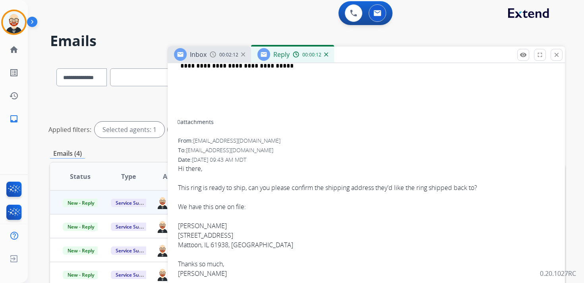
click at [186, 274] on div "Hi there, This ring is ready to ship, can you please confirm the shipping addre…" at bounding box center [366, 230] width 377 height 133
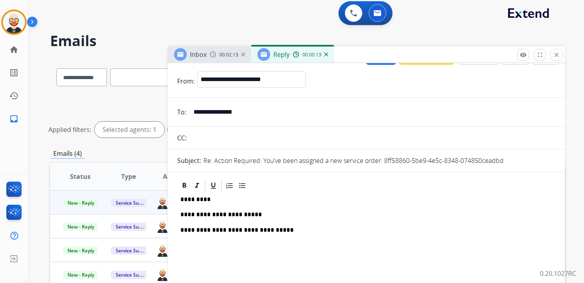
scroll to position [0, 0]
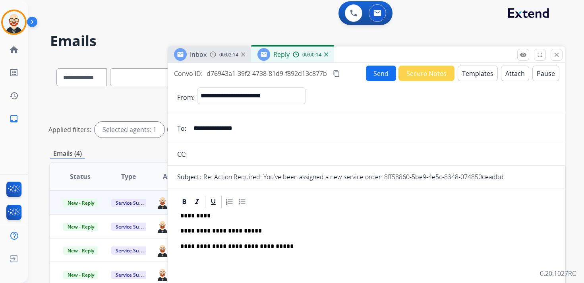
click at [196, 215] on p "*********" at bounding box center [363, 215] width 366 height 7
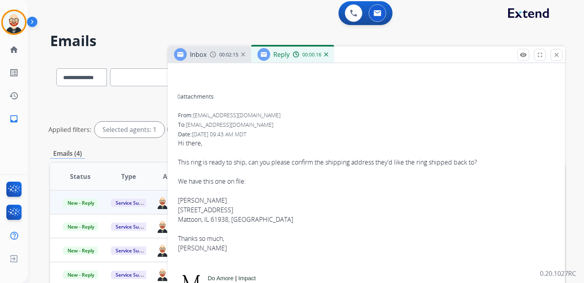
scroll to position [210, 0]
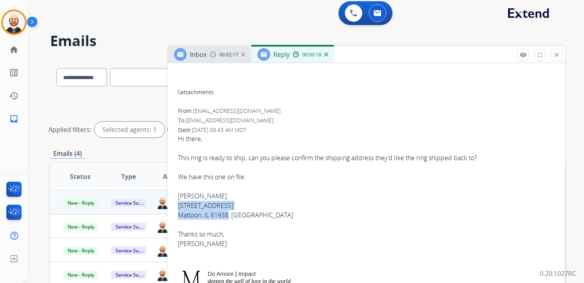
drag, startPoint x: 178, startPoint y: 204, endPoint x: 230, endPoint y: 218, distance: 53.8
click at [230, 218] on div "From: [EMAIL_ADDRESS][DOMAIN_NAME] To: [EMAIL_ADDRESS][DOMAIN_NAME] Date: [DATE…" at bounding box center [366, 227] width 378 height 243
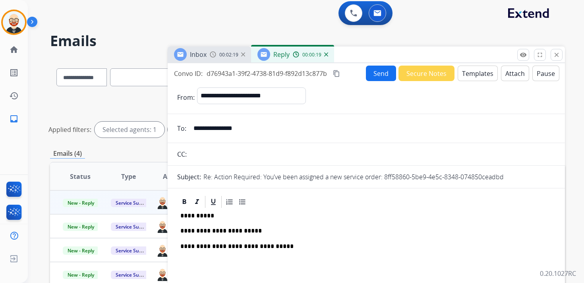
click at [270, 231] on p "**********" at bounding box center [363, 230] width 366 height 7
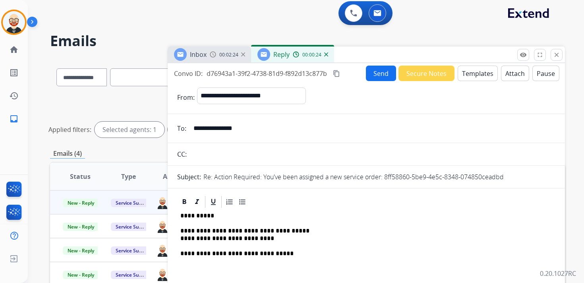
click at [180, 237] on p "**********" at bounding box center [363, 234] width 366 height 15
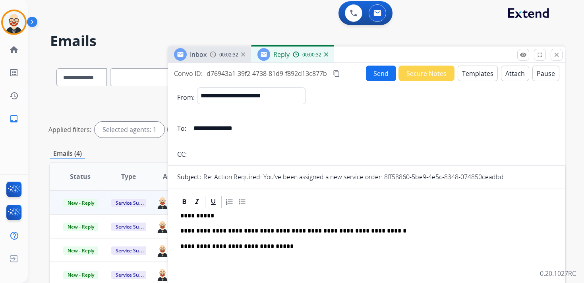
click at [382, 79] on button "Send" at bounding box center [381, 73] width 30 height 15
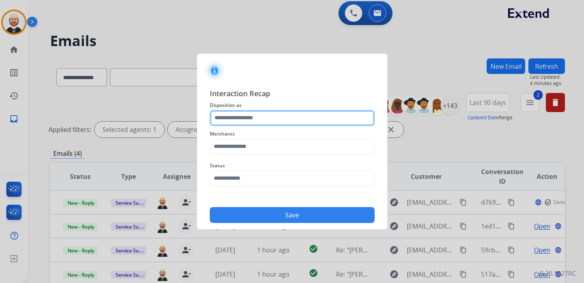
click at [267, 119] on input "text" at bounding box center [292, 118] width 165 height 16
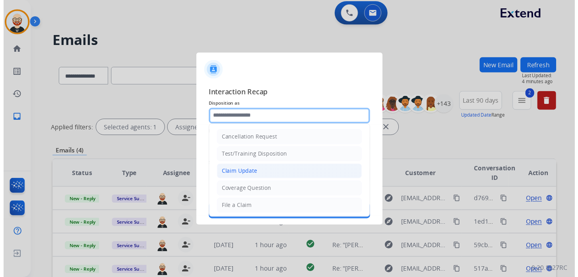
scroll to position [119, 0]
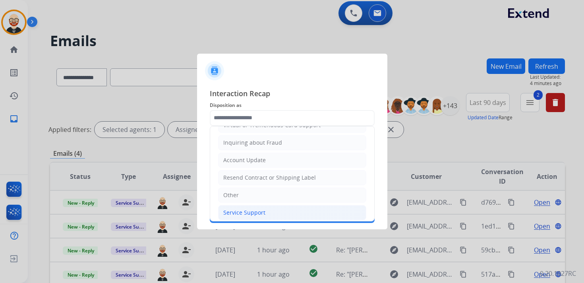
click at [258, 209] on div "Service Support" at bounding box center [244, 213] width 42 height 8
type input "**********"
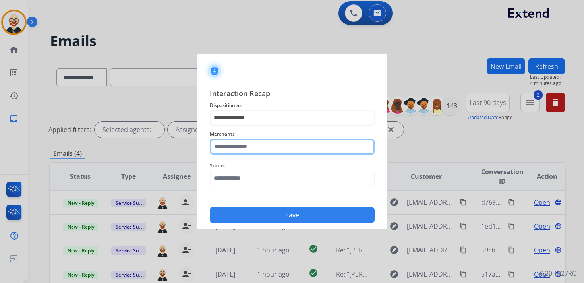
click at [236, 149] on input "text" at bounding box center [292, 147] width 165 height 16
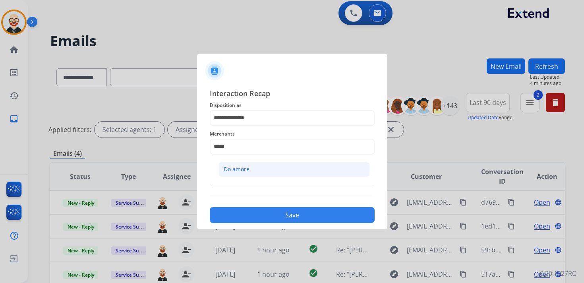
click at [237, 166] on div "Do amore" at bounding box center [237, 169] width 26 height 8
type input "********"
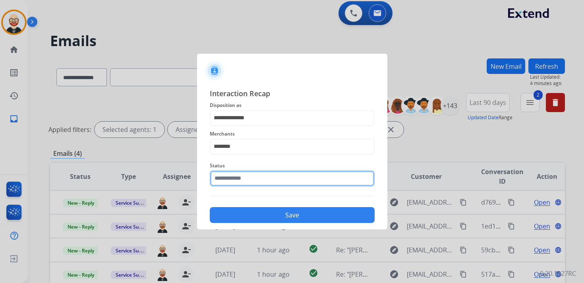
click at [236, 181] on input "text" at bounding box center [292, 178] width 165 height 16
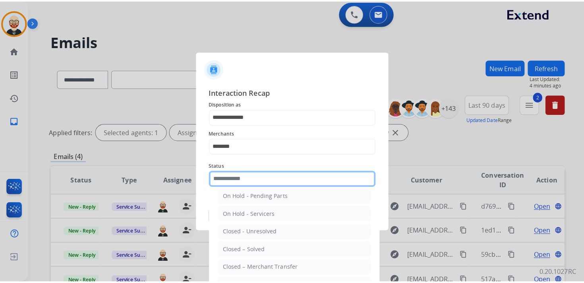
scroll to position [41, 0]
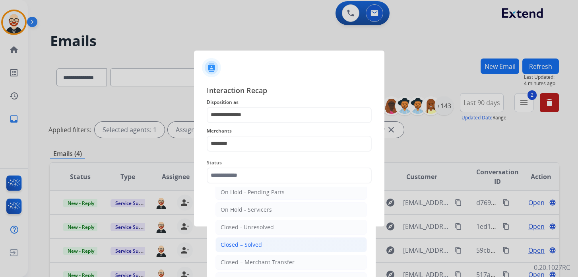
click at [245, 242] on div "Closed – Solved" at bounding box center [240, 244] width 41 height 8
type input "**********"
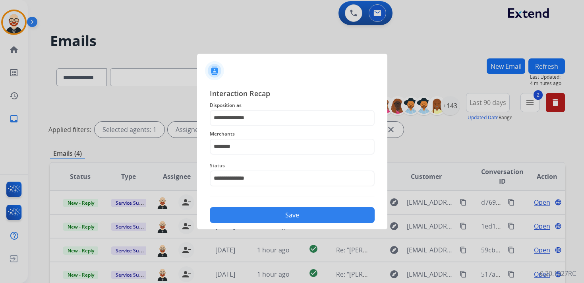
click at [260, 217] on button "Save" at bounding box center [292, 215] width 165 height 16
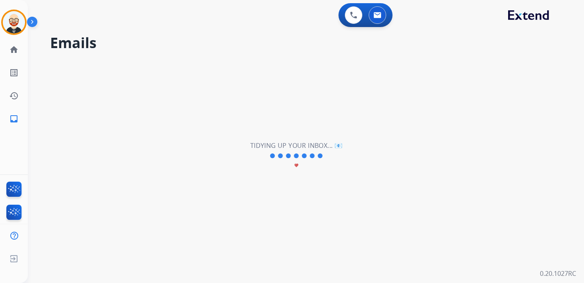
scroll to position [0, 0]
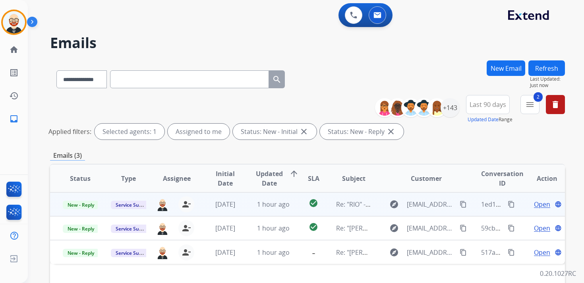
click at [534, 204] on span "Open" at bounding box center [542, 204] width 16 height 10
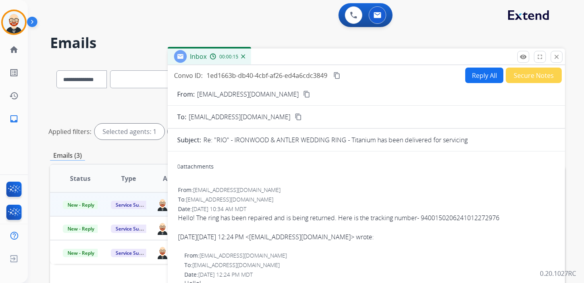
click at [477, 75] on button "Reply All" at bounding box center [484, 75] width 38 height 15
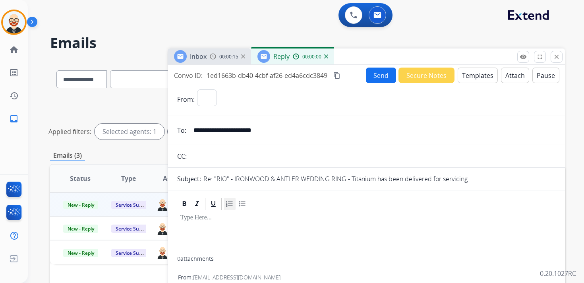
select select "**********"
click at [203, 223] on div at bounding box center [366, 233] width 378 height 45
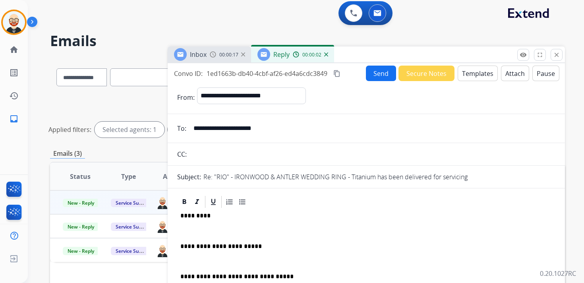
click at [198, 230] on p at bounding box center [366, 230] width 372 height 7
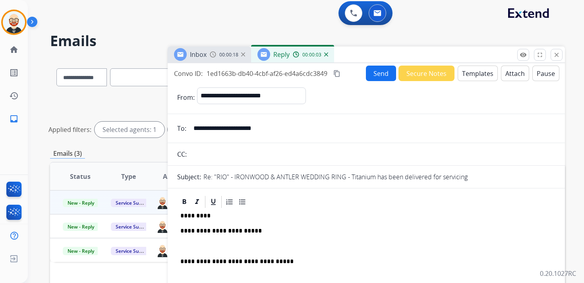
click at [188, 251] on div "**********" at bounding box center [366, 262] width 378 height 106
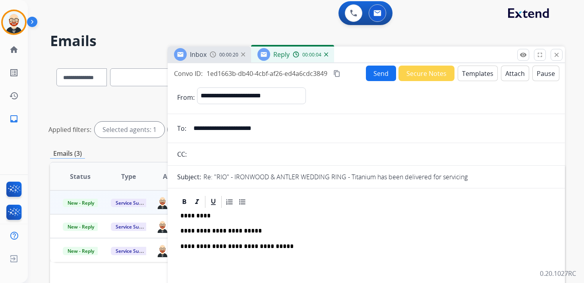
click at [276, 230] on p "**********" at bounding box center [363, 230] width 366 height 7
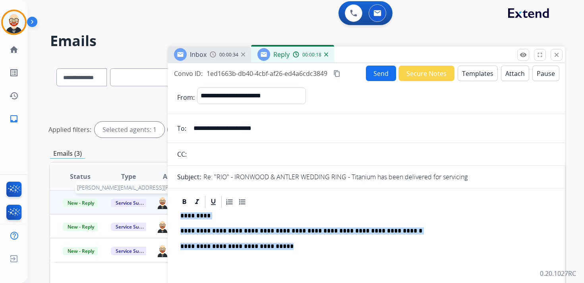
drag, startPoint x: 288, startPoint y: 246, endPoint x: 157, endPoint y: 207, distance: 136.8
click at [157, 207] on div "**********" at bounding box center [307, 263] width 515 height 411
click at [369, 77] on button "Send" at bounding box center [381, 73] width 30 height 15
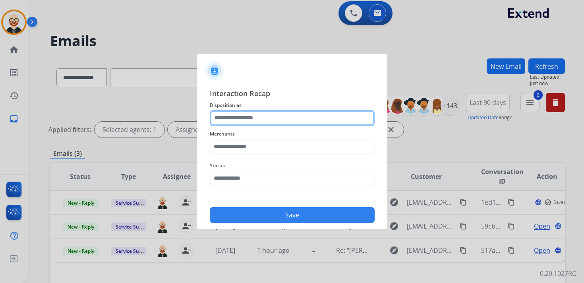
click at [240, 115] on input "text" at bounding box center [292, 118] width 165 height 16
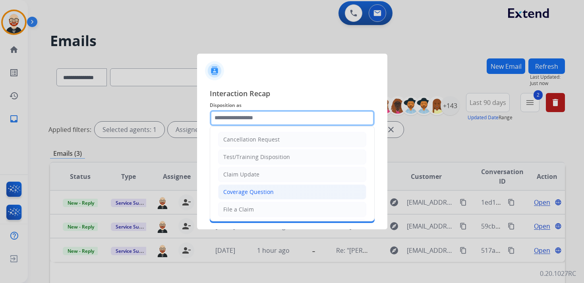
scroll to position [119, 0]
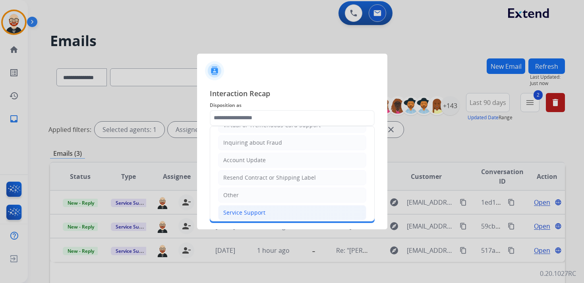
click at [242, 209] on div "Service Support" at bounding box center [244, 213] width 42 height 8
type input "**********"
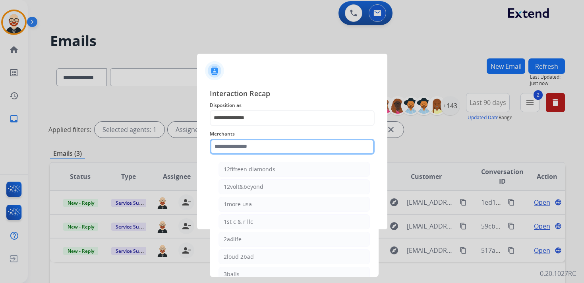
click at [237, 149] on input "text" at bounding box center [292, 147] width 165 height 16
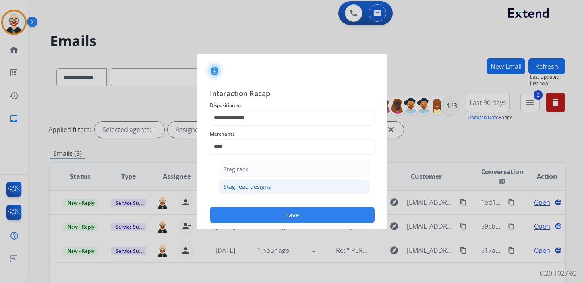
click at [232, 184] on div "Staghead designs" at bounding box center [247, 187] width 47 height 8
type input "**********"
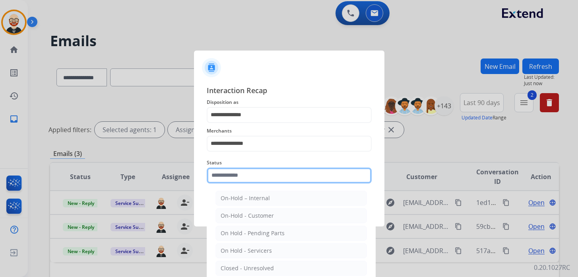
click at [232, 180] on input "text" at bounding box center [289, 175] width 165 height 16
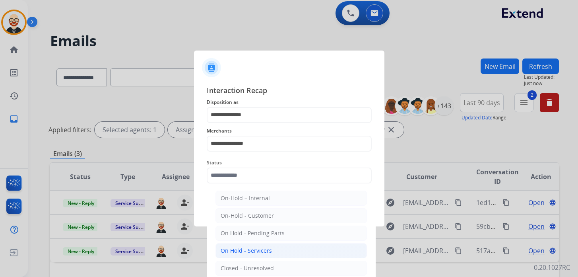
click at [242, 243] on li "On Hold - Servicers" at bounding box center [290, 250] width 151 height 15
type input "**********"
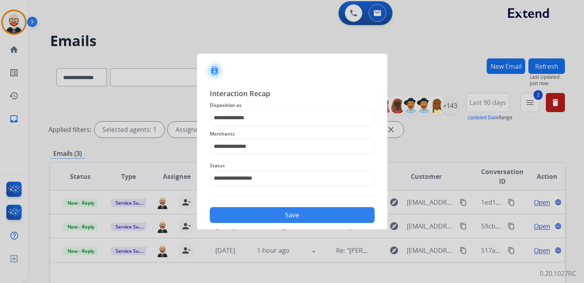
click at [262, 212] on button "Save" at bounding box center [292, 215] width 165 height 16
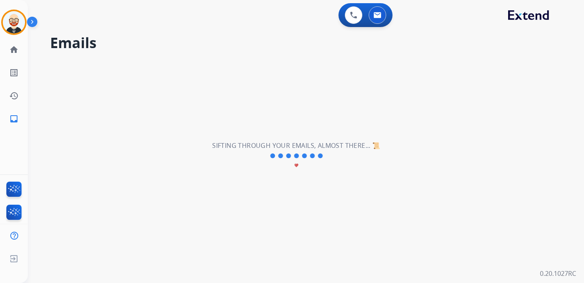
scroll to position [0, 0]
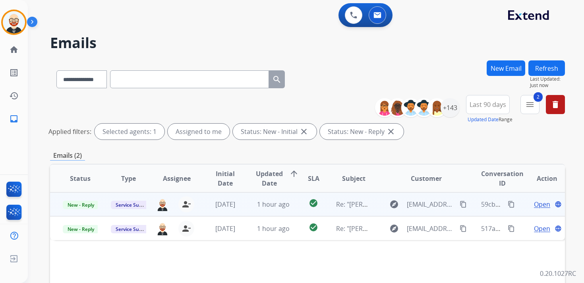
click at [534, 203] on span "Open" at bounding box center [542, 204] width 16 height 10
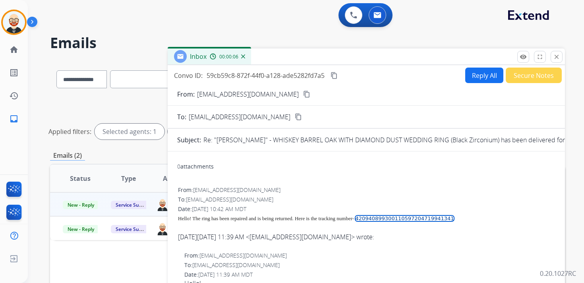
click at [469, 79] on button "Reply All" at bounding box center [484, 75] width 38 height 15
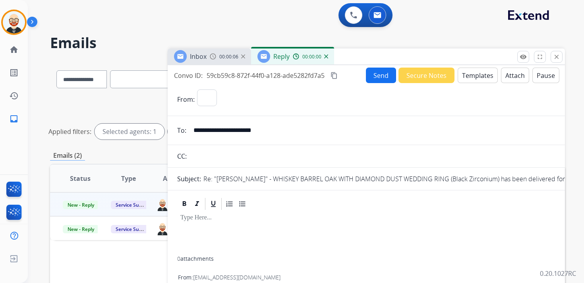
select select "**********"
click at [254, 218] on p at bounding box center [366, 217] width 372 height 7
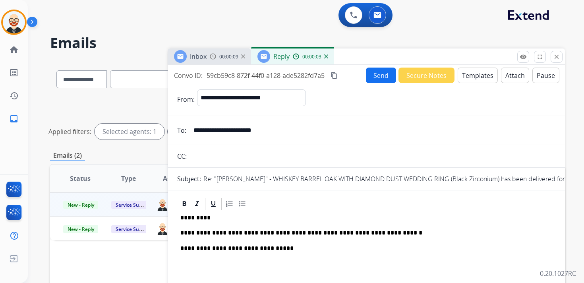
click at [375, 71] on button "Send" at bounding box center [381, 75] width 30 height 15
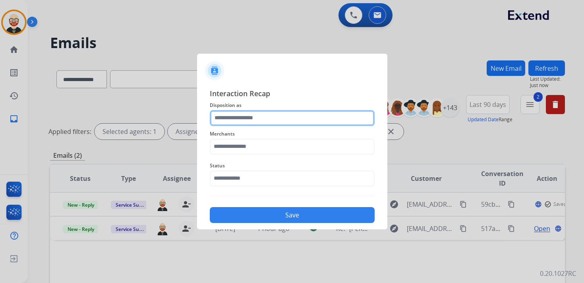
click at [253, 118] on input "text" at bounding box center [292, 118] width 165 height 16
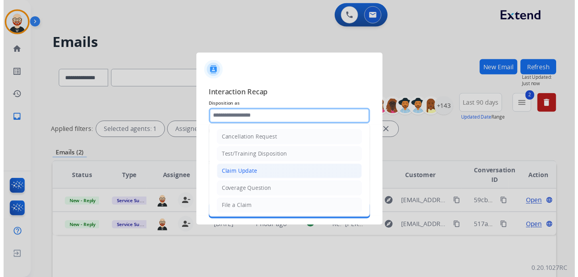
scroll to position [119, 0]
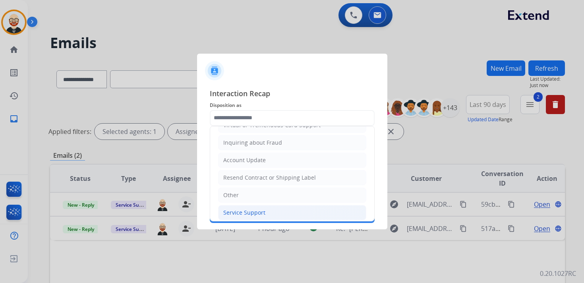
click at [242, 205] on li "Service Support" at bounding box center [292, 212] width 148 height 15
type input "**********"
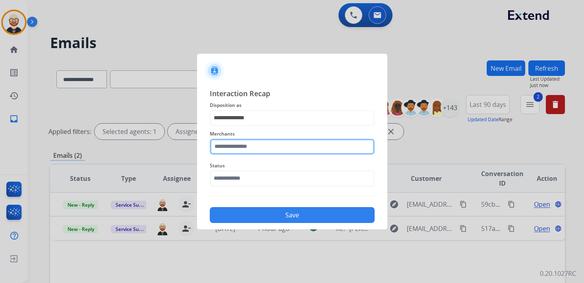
click at [240, 143] on input "text" at bounding box center [292, 147] width 165 height 16
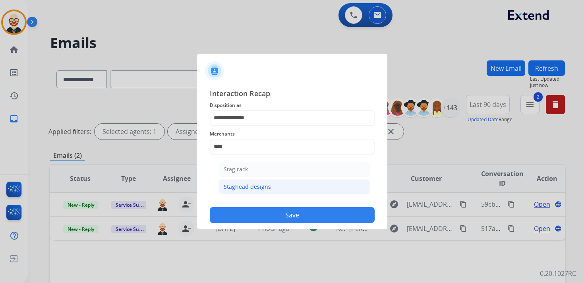
click at [239, 185] on div "Staghead designs" at bounding box center [247, 187] width 47 height 8
type input "**********"
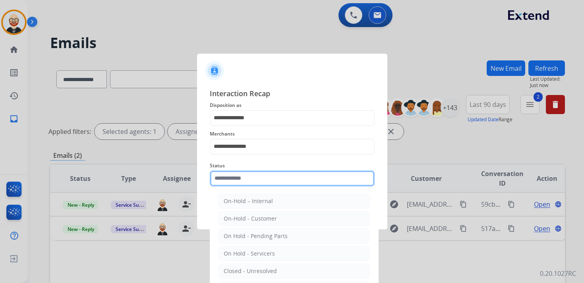
click at [239, 185] on div "Status On-Hold – Internal On-Hold - Customer On Hold - Pending Parts On Hold - …" at bounding box center [292, 174] width 165 height 32
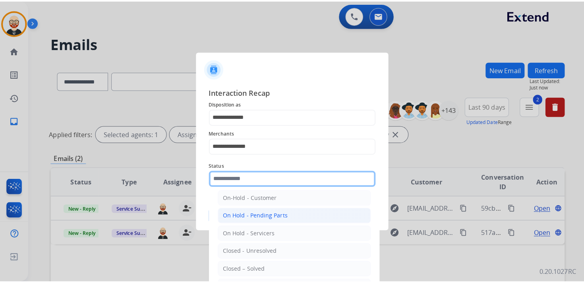
scroll to position [24, 0]
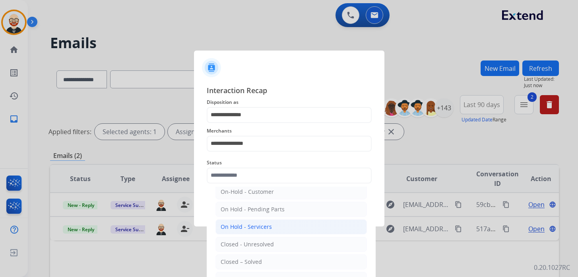
click at [248, 226] on div "On Hold - Servicers" at bounding box center [245, 226] width 51 height 8
type input "**********"
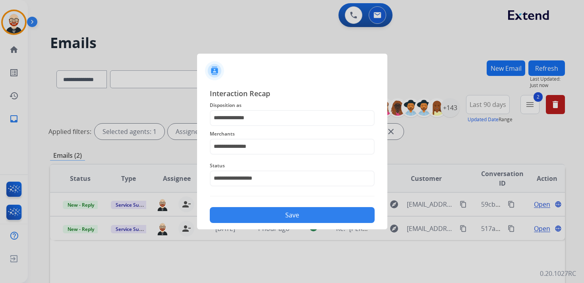
click at [267, 211] on button "Save" at bounding box center [292, 215] width 165 height 16
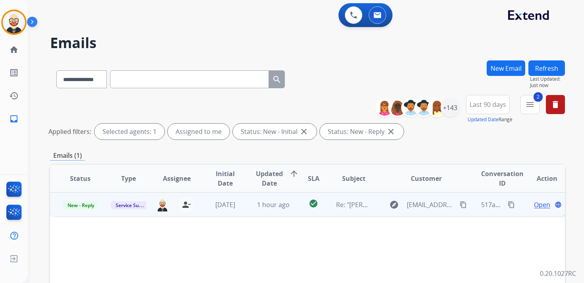
click at [535, 207] on span "Open" at bounding box center [542, 205] width 16 height 10
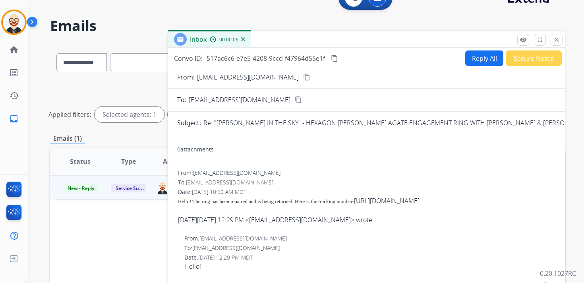
scroll to position [0, 0]
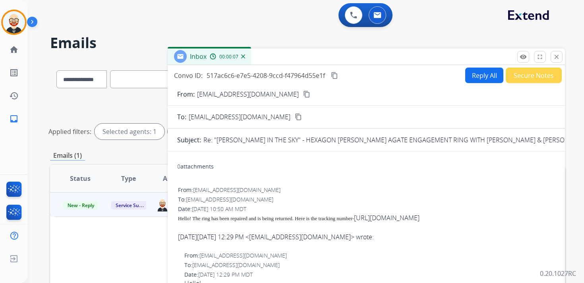
click at [471, 79] on button "Reply All" at bounding box center [484, 75] width 38 height 15
select select "**********"
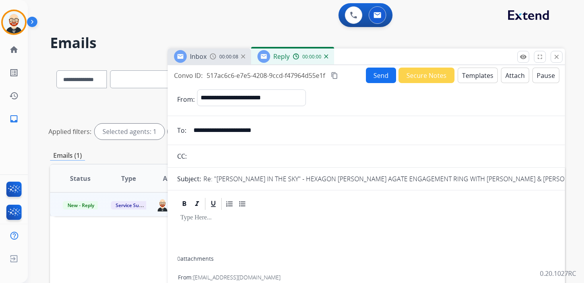
click at [213, 218] on p at bounding box center [366, 217] width 372 height 7
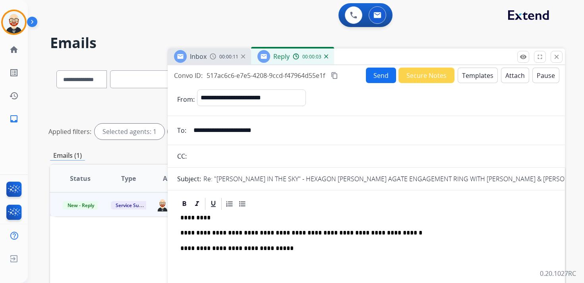
click at [372, 81] on button "Send" at bounding box center [381, 75] width 30 height 15
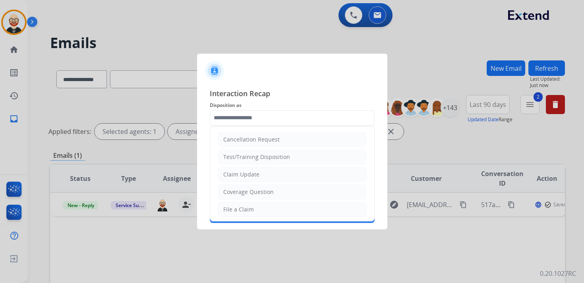
click at [248, 119] on input "text" at bounding box center [292, 118] width 165 height 16
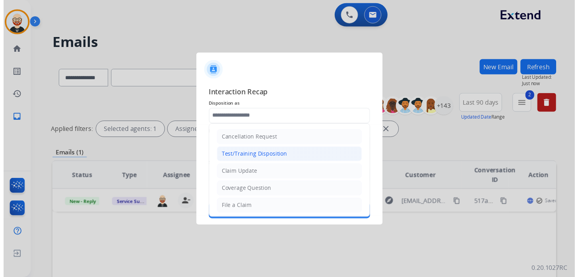
scroll to position [119, 0]
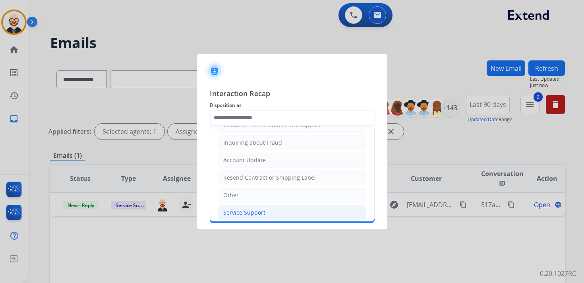
click at [248, 209] on div "Service Support" at bounding box center [244, 213] width 42 height 8
type input "**********"
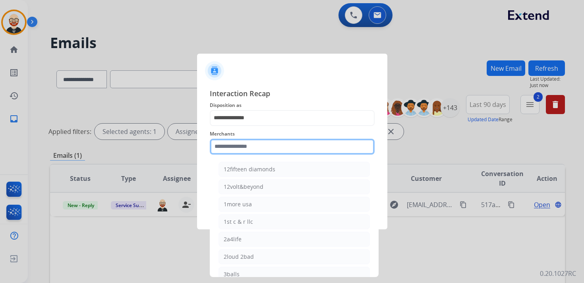
click at [245, 152] on input "text" at bounding box center [292, 147] width 165 height 16
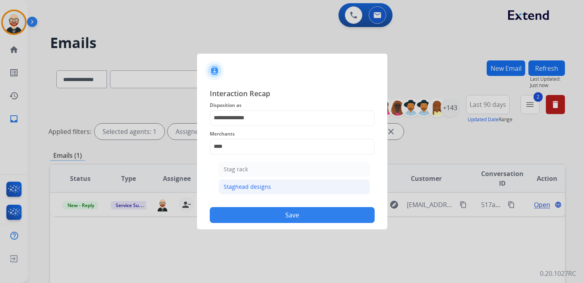
click at [248, 184] on div "Staghead designs" at bounding box center [247, 187] width 47 height 8
type input "**********"
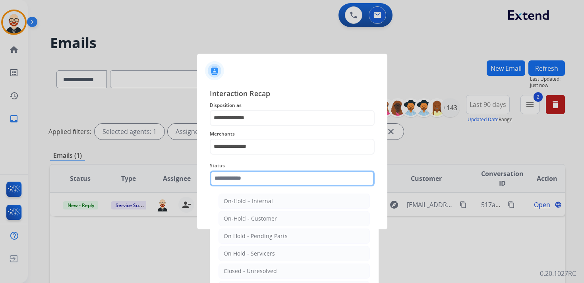
click at [235, 184] on div "Status On-Hold – Internal On-Hold - Customer On Hold - Pending Parts On Hold - …" at bounding box center [292, 174] width 165 height 32
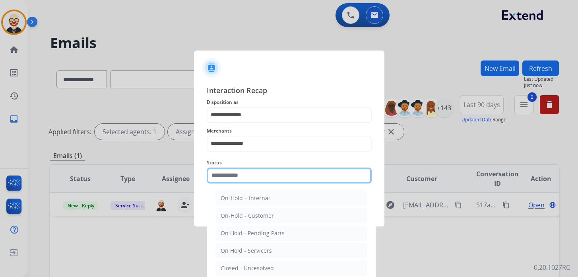
scroll to position [6, 0]
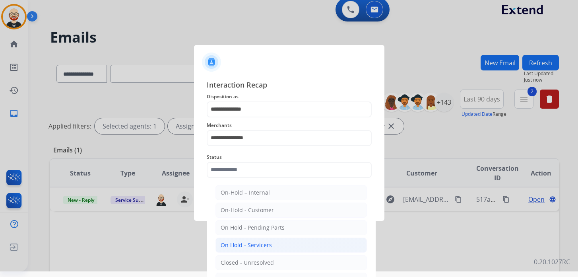
click at [238, 241] on div "On Hold - Servicers" at bounding box center [245, 245] width 51 height 8
type input "**********"
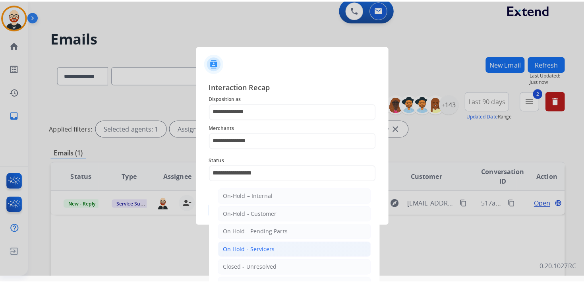
scroll to position [0, 0]
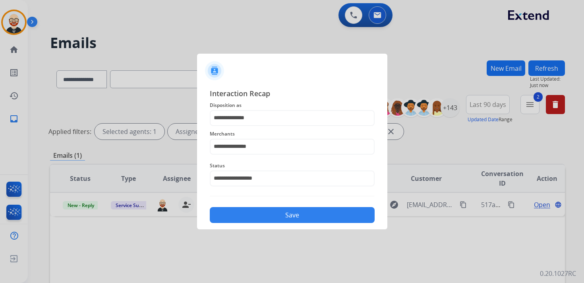
click at [231, 215] on button "Save" at bounding box center [292, 215] width 165 height 16
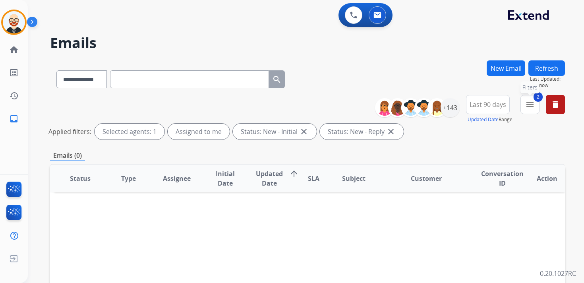
click at [529, 104] on mat-icon "menu" at bounding box center [530, 105] width 10 height 10
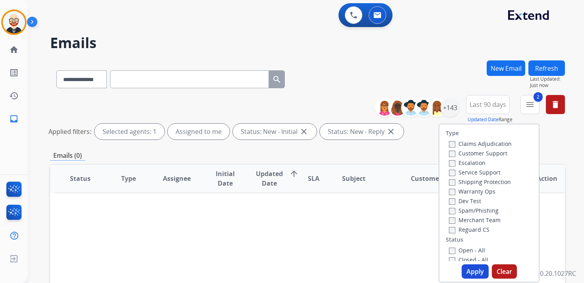
click at [464, 246] on label "Open - All" at bounding box center [467, 250] width 36 height 8
click at [468, 272] on button "Apply" at bounding box center [475, 271] width 27 height 14
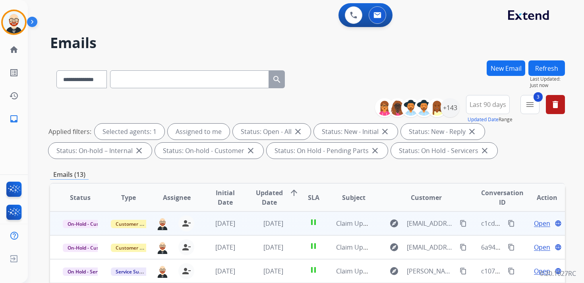
click at [534, 223] on span "Open" at bounding box center [542, 224] width 16 height 10
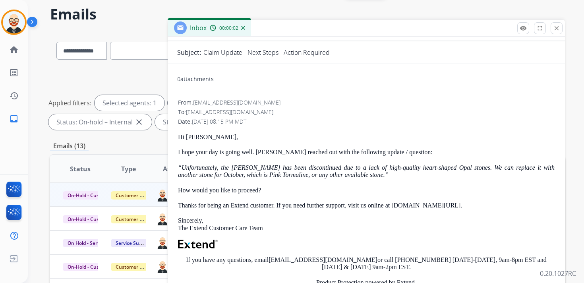
scroll to position [30, 0]
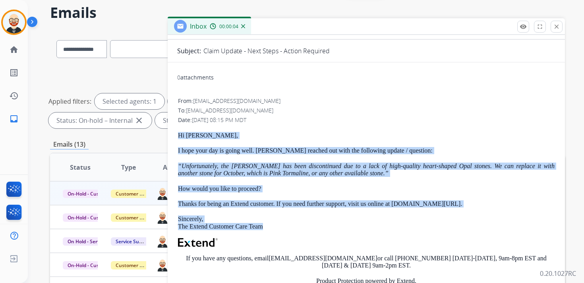
drag, startPoint x: 279, startPoint y: 226, endPoint x: 176, endPoint y: 133, distance: 138.7
click at [176, 133] on div "0 attachments From: [EMAIL_ADDRESS][DOMAIN_NAME] To: [EMAIL_ADDRESS][DOMAIN_NAM…" at bounding box center [366, 212] width 397 height 287
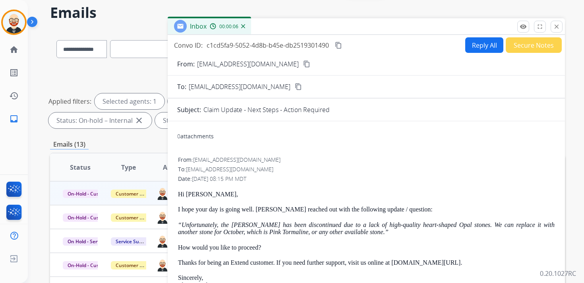
click at [478, 35] on div "Convo ID: c1cd5fa9-5052-4d8b-b45e-db2519301490 content_copy Reply All Secure No…" at bounding box center [366, 197] width 397 height 324
click at [474, 43] on button "Reply All" at bounding box center [484, 44] width 38 height 15
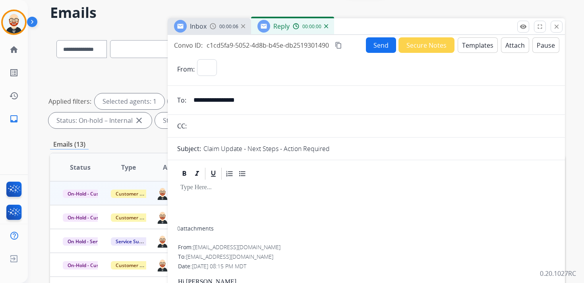
select select "**********"
click at [199, 206] on div at bounding box center [366, 203] width 378 height 45
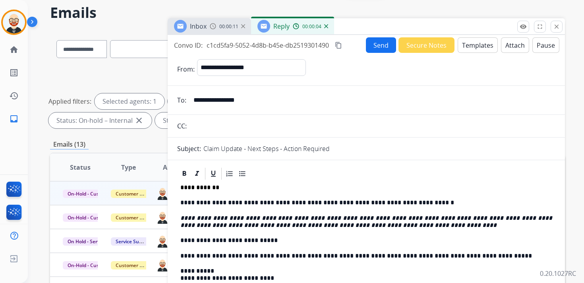
click at [375, 46] on button "Send" at bounding box center [381, 44] width 30 height 15
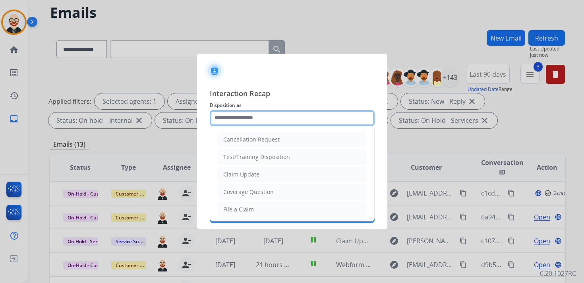
click at [235, 118] on input "text" at bounding box center [292, 118] width 165 height 16
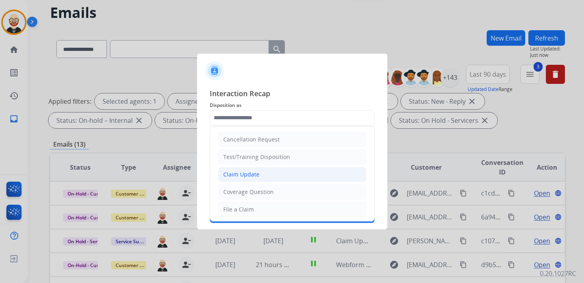
click at [249, 176] on div "Claim Update" at bounding box center [241, 174] width 36 height 8
type input "**********"
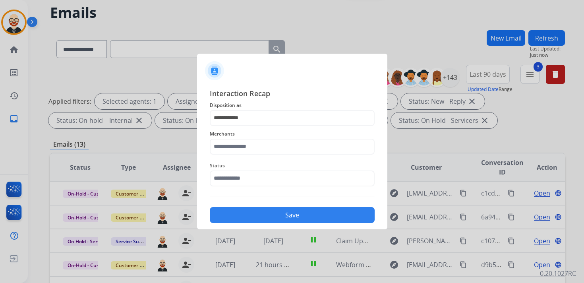
click at [233, 137] on span "Merchants" at bounding box center [292, 134] width 165 height 10
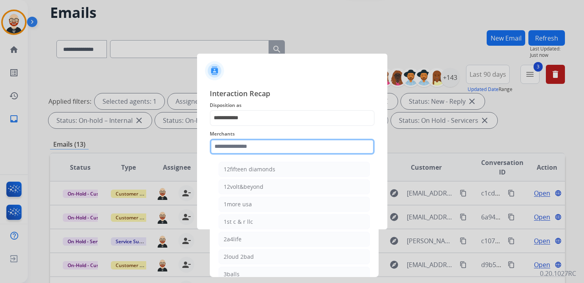
click at [233, 145] on input "text" at bounding box center [292, 147] width 165 height 16
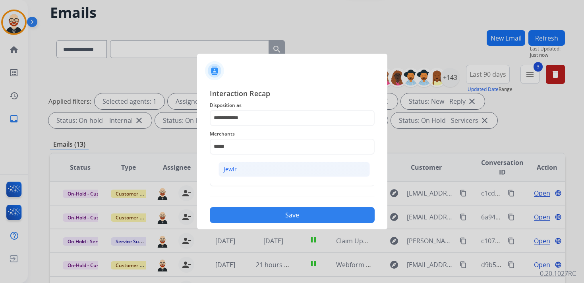
click at [226, 168] on div "Jewlr" at bounding box center [230, 169] width 13 height 8
type input "*****"
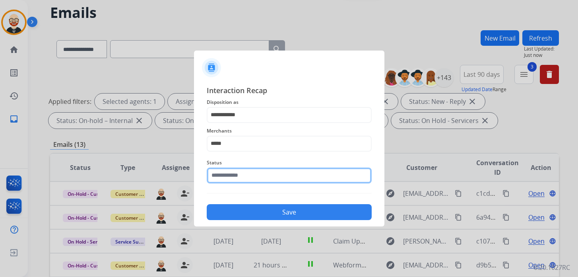
click at [225, 175] on input "text" at bounding box center [289, 175] width 165 height 16
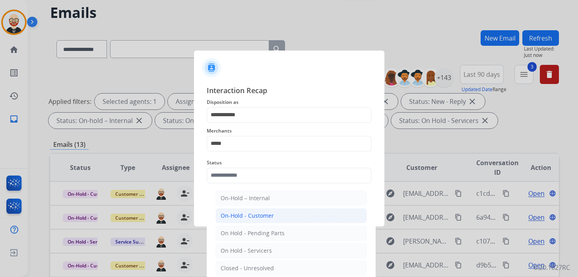
click at [257, 219] on li "On-Hold - Customer" at bounding box center [290, 215] width 151 height 15
type input "**********"
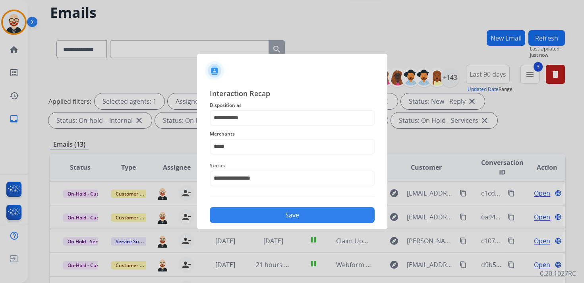
click at [278, 215] on button "Save" at bounding box center [292, 215] width 165 height 16
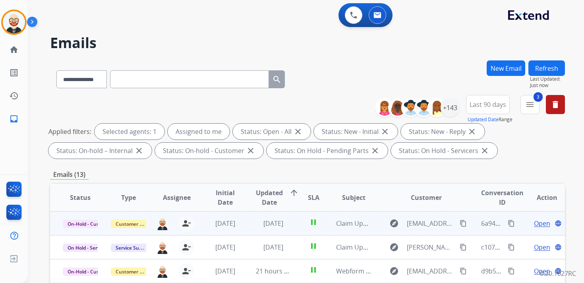
click at [534, 222] on span "Open" at bounding box center [542, 224] width 16 height 10
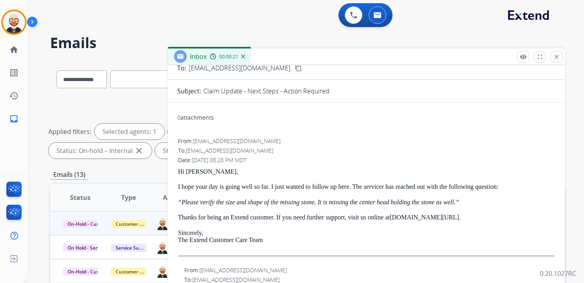
scroll to position [54, 0]
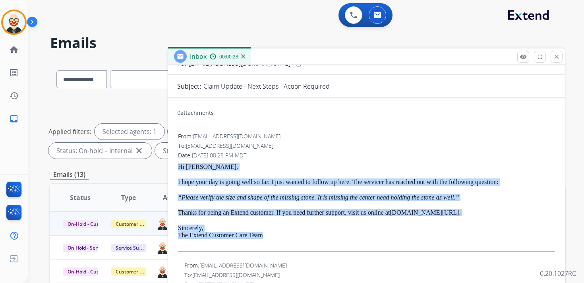
drag, startPoint x: 296, startPoint y: 240, endPoint x: 179, endPoint y: 168, distance: 137.3
click at [179, 168] on div "Hi [PERSON_NAME], I hope your day is going well so far. I just wanted to follow…" at bounding box center [366, 207] width 377 height 88
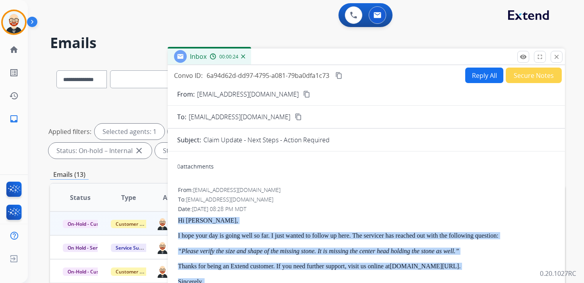
click at [472, 77] on button "Reply All" at bounding box center [484, 75] width 38 height 15
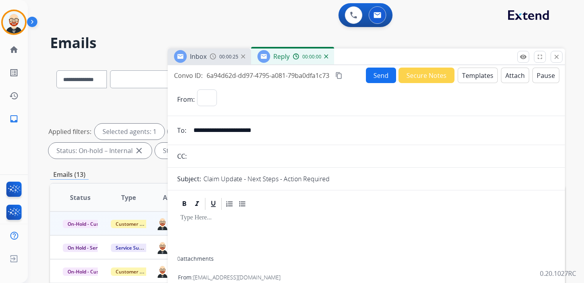
select select "**********"
click at [252, 230] on div at bounding box center [366, 233] width 378 height 45
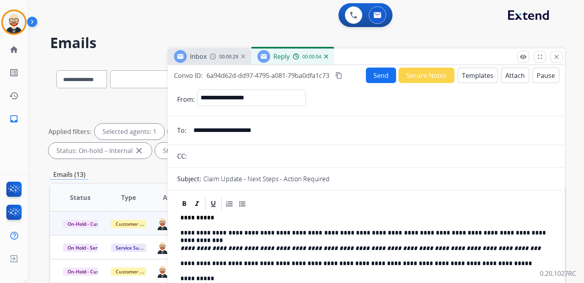
click at [379, 77] on button "Send" at bounding box center [381, 75] width 30 height 15
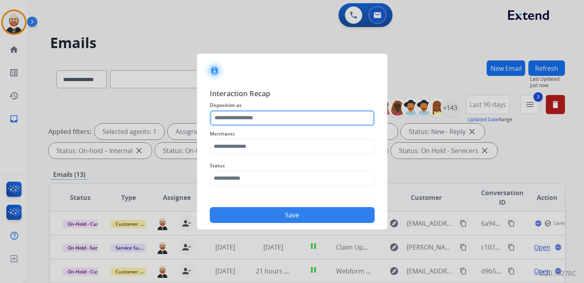
click at [278, 122] on input "text" at bounding box center [292, 118] width 165 height 16
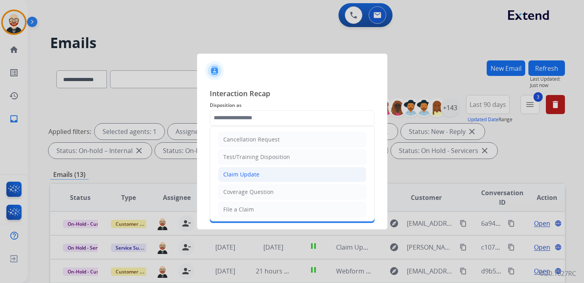
click at [245, 172] on div "Claim Update" at bounding box center [241, 174] width 36 height 8
type input "**********"
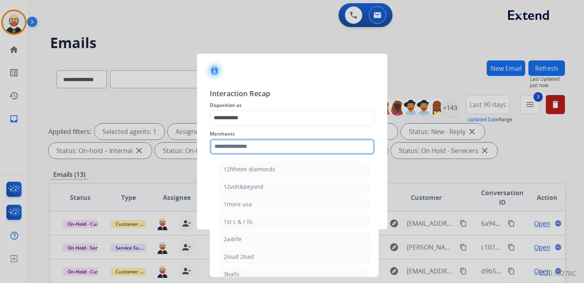
click at [245, 149] on input "text" at bounding box center [292, 147] width 165 height 16
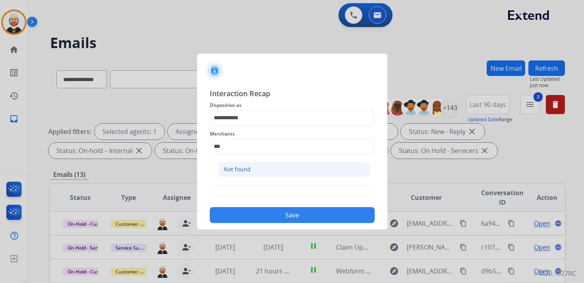
click at [237, 169] on div "Not found" at bounding box center [237, 169] width 27 height 8
type input "*********"
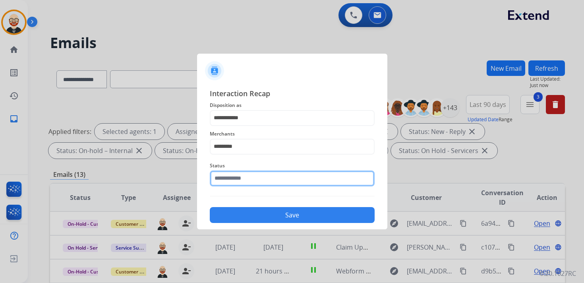
click at [237, 176] on input "text" at bounding box center [292, 178] width 165 height 16
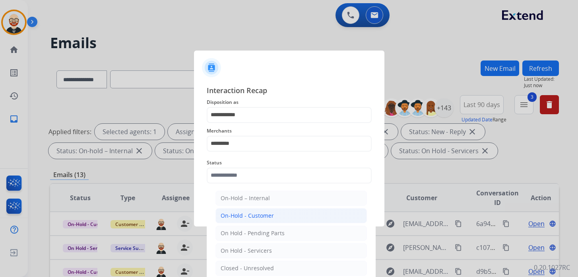
click at [246, 216] on div "On-Hold - Customer" at bounding box center [246, 215] width 53 height 8
type input "**********"
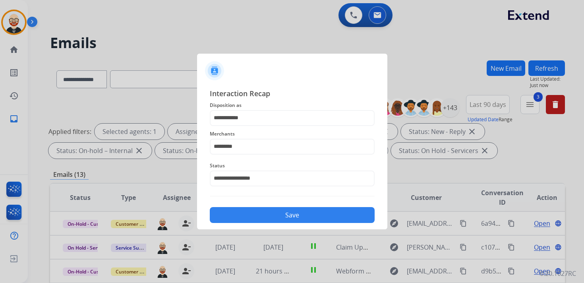
click at [278, 215] on button "Save" at bounding box center [292, 215] width 165 height 16
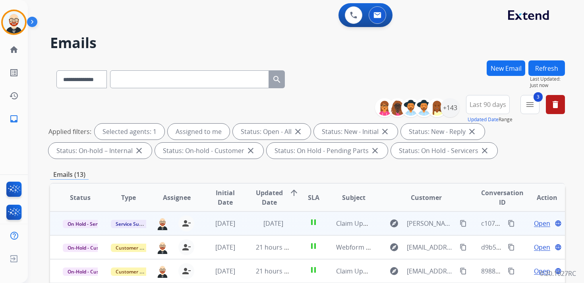
click at [534, 220] on span "Open" at bounding box center [542, 224] width 16 height 10
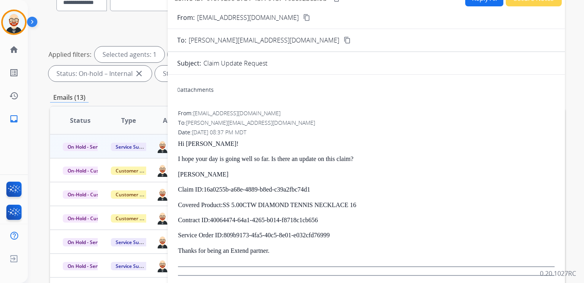
scroll to position [75, 0]
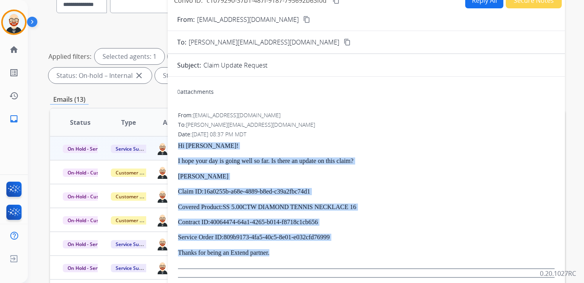
drag, startPoint x: 291, startPoint y: 253, endPoint x: 171, endPoint y: 146, distance: 161.2
click at [171, 146] on div "0 attachments From: [EMAIL_ADDRESS][DOMAIN_NAME] To: [PERSON_NAME][EMAIL_ADDRES…" at bounding box center [366, 195] width 397 height 225
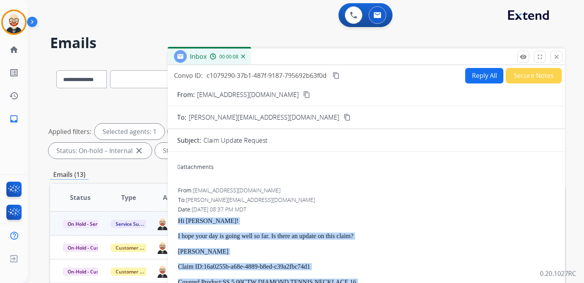
click at [467, 77] on button "Reply All" at bounding box center [484, 75] width 38 height 15
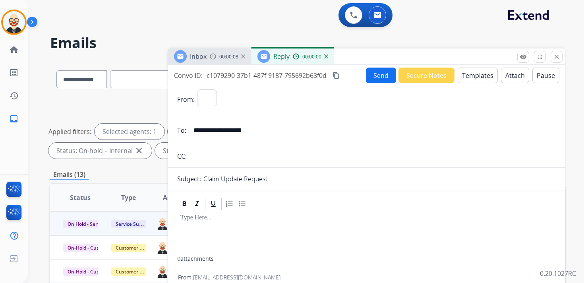
select select "**********"
click at [226, 225] on div at bounding box center [366, 233] width 378 height 45
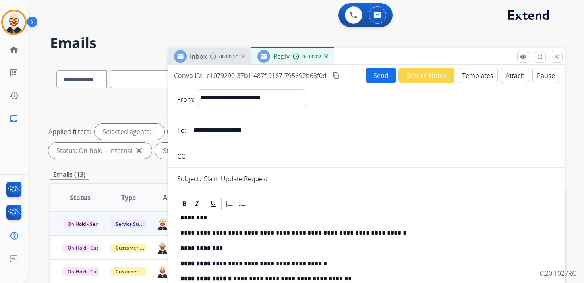
click at [383, 75] on button "Send" at bounding box center [381, 75] width 30 height 15
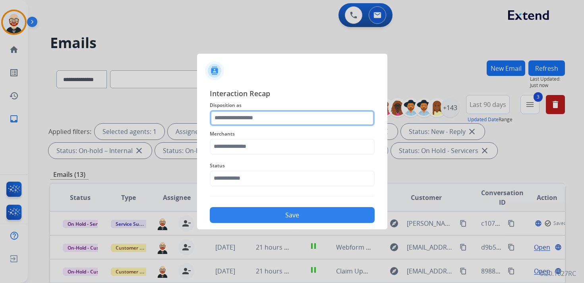
click at [288, 124] on input "text" at bounding box center [292, 118] width 165 height 16
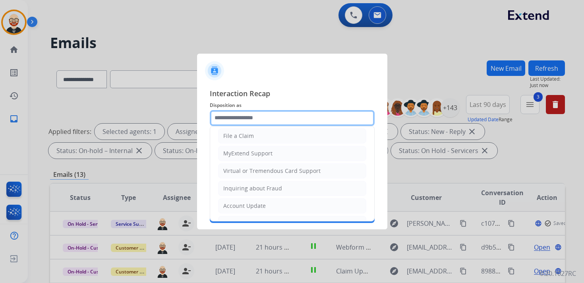
scroll to position [119, 0]
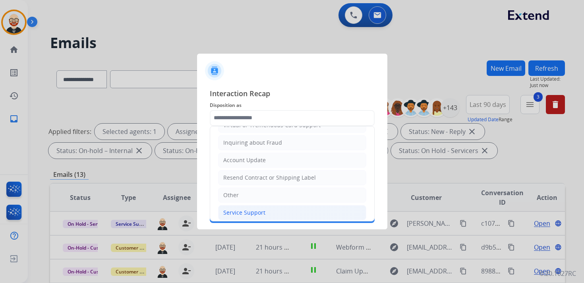
click at [254, 212] on li "Service Support" at bounding box center [292, 212] width 148 height 15
type input "**********"
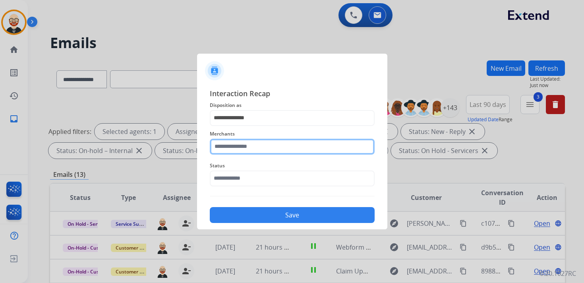
click at [243, 148] on input "text" at bounding box center [292, 147] width 165 height 16
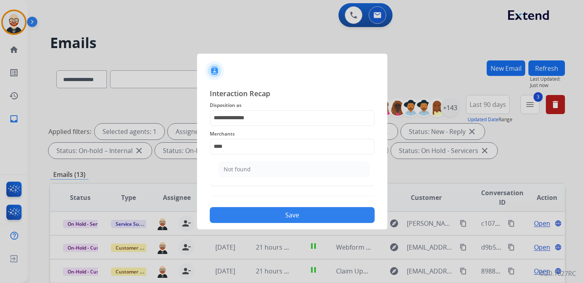
click at [247, 159] on ul "Not found" at bounding box center [294, 171] width 156 height 27
click at [247, 168] on div "Not found" at bounding box center [237, 169] width 27 height 8
type input "*********"
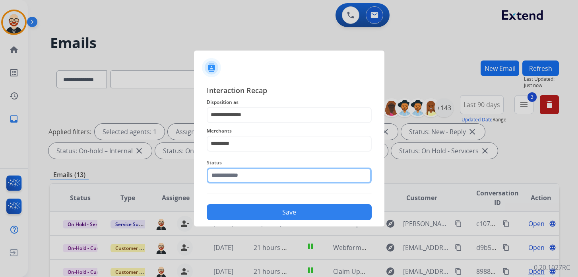
click at [244, 174] on input "text" at bounding box center [289, 175] width 165 height 16
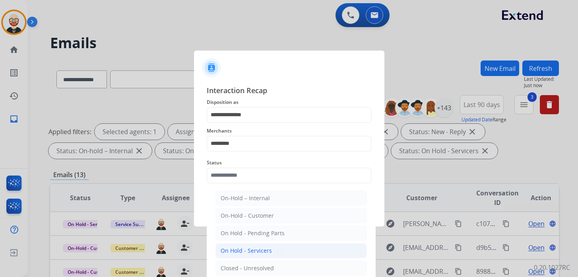
click at [251, 247] on div "On Hold - Servicers" at bounding box center [245, 250] width 51 height 8
type input "**********"
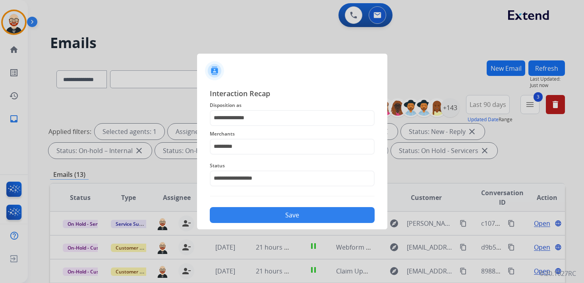
click at [248, 214] on button "Save" at bounding box center [292, 215] width 165 height 16
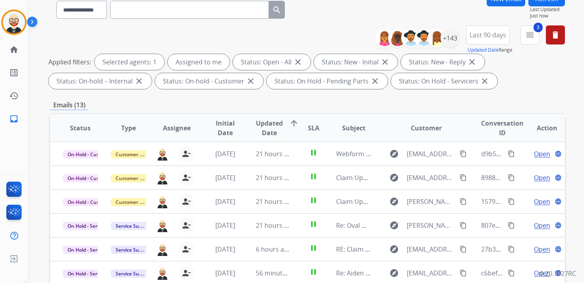
scroll to position [0, 0]
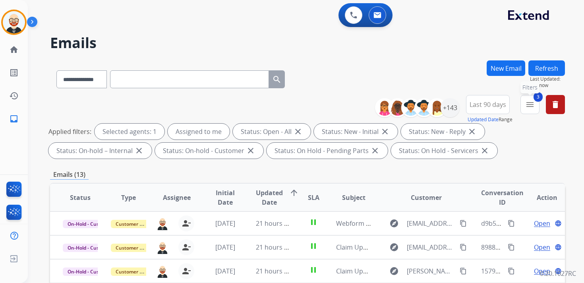
click at [533, 98] on button "3 menu Filters" at bounding box center [529, 104] width 19 height 19
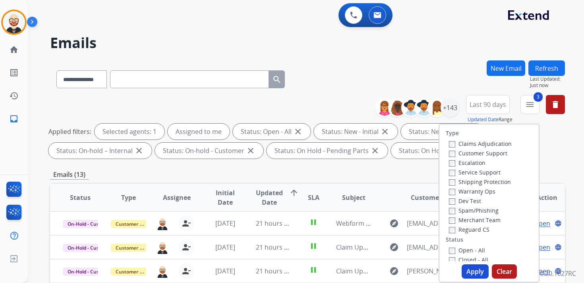
click at [466, 246] on label "Open - All" at bounding box center [467, 250] width 36 height 8
click at [464, 265] on label "New - Initial" at bounding box center [470, 269] width 42 height 8
click at [462, 275] on label "New - Reply" at bounding box center [469, 279] width 41 height 8
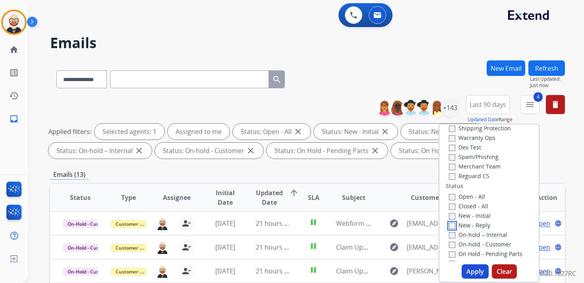
scroll to position [48, 0]
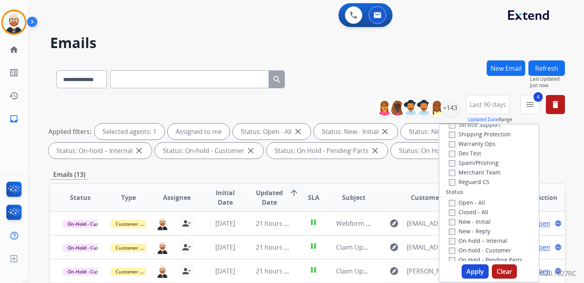
click at [469, 128] on label "Service Support" at bounding box center [475, 125] width 52 height 8
click at [474, 271] on button "Apply" at bounding box center [475, 271] width 27 height 14
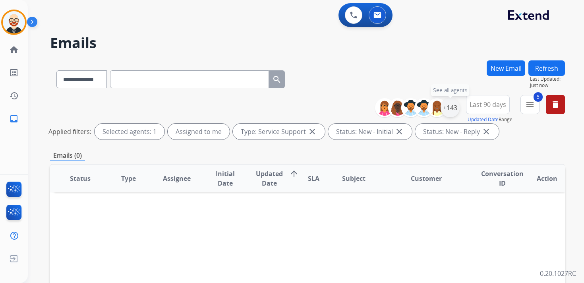
click at [446, 113] on div "+143" at bounding box center [450, 107] width 19 height 19
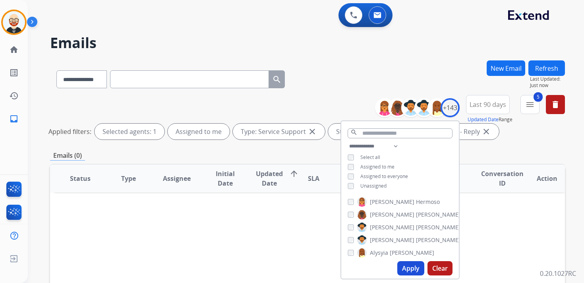
click at [366, 184] on span "Unassigned" at bounding box center [373, 185] width 26 height 7
click at [408, 268] on button "Apply" at bounding box center [410, 268] width 27 height 14
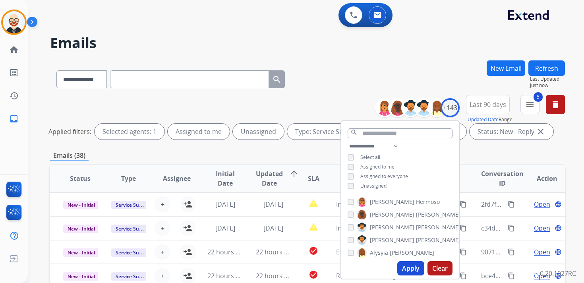
click at [472, 157] on div "Emails (38)" at bounding box center [307, 156] width 515 height 10
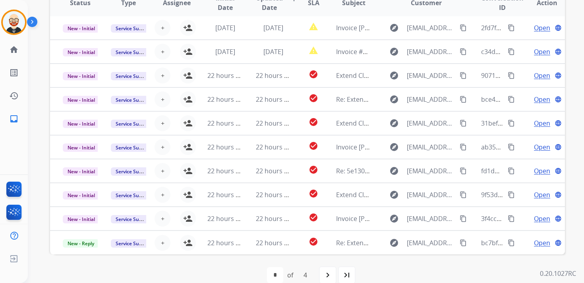
scroll to position [188, 0]
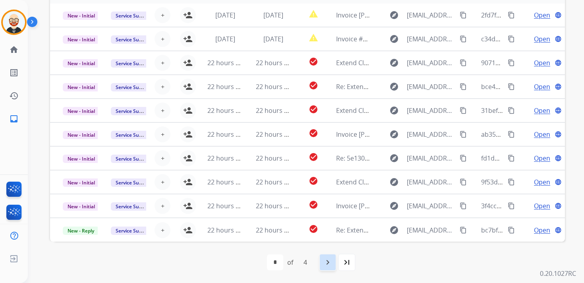
click at [334, 262] on div "navigate_next" at bounding box center [327, 261] width 17 height 17
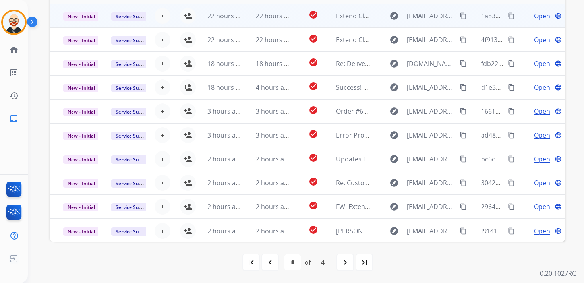
scroll to position [1, 0]
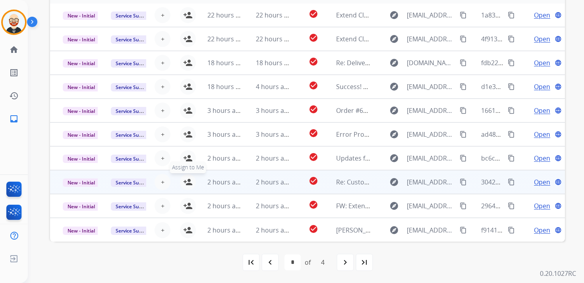
click at [186, 184] on mat-icon "person_add" at bounding box center [188, 182] width 10 height 10
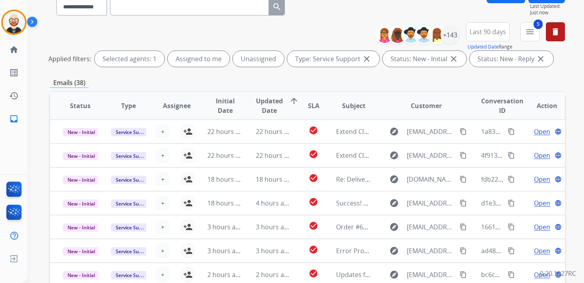
scroll to position [0, 0]
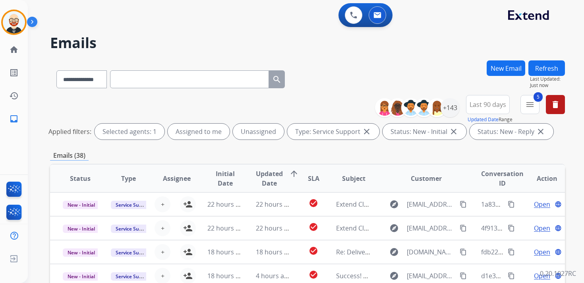
click at [547, 71] on button "Refresh" at bounding box center [546, 67] width 37 height 15
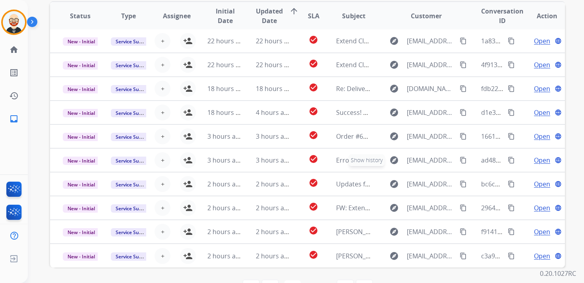
scroll to position [188, 0]
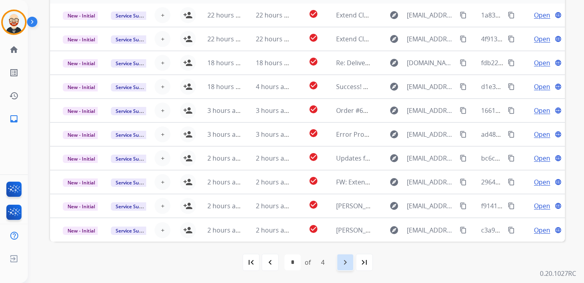
click at [344, 264] on mat-icon "navigate_next" at bounding box center [345, 262] width 10 height 10
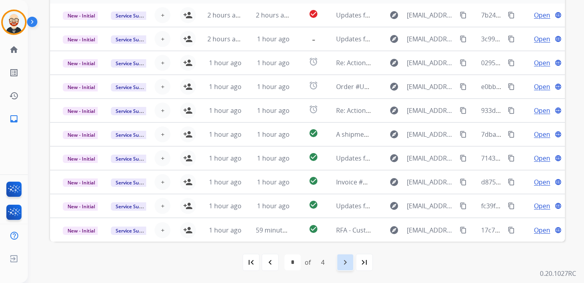
click at [344, 261] on mat-icon "navigate_next" at bounding box center [345, 262] width 10 height 10
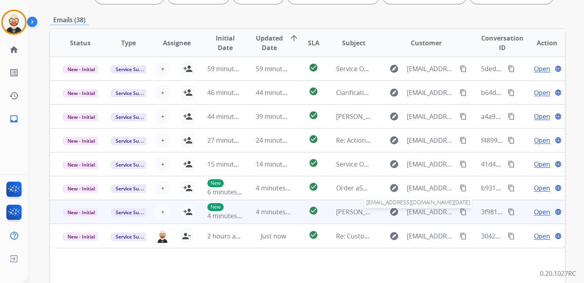
scroll to position [0, 0]
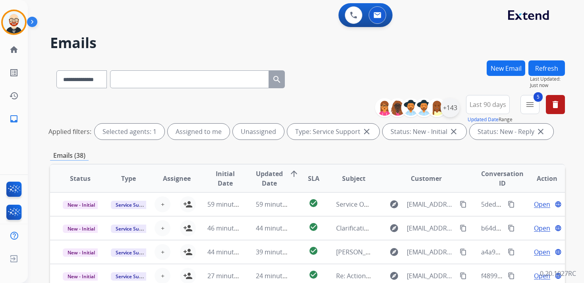
click at [452, 109] on div "+143" at bounding box center [450, 107] width 19 height 19
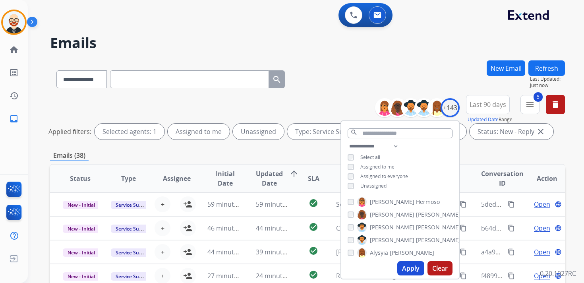
click at [375, 189] on div "**********" at bounding box center [400, 166] width 118 height 51
click at [370, 186] on span "Unassigned" at bounding box center [373, 185] width 26 height 7
click at [405, 273] on button "Apply" at bounding box center [410, 268] width 27 height 14
select select "*"
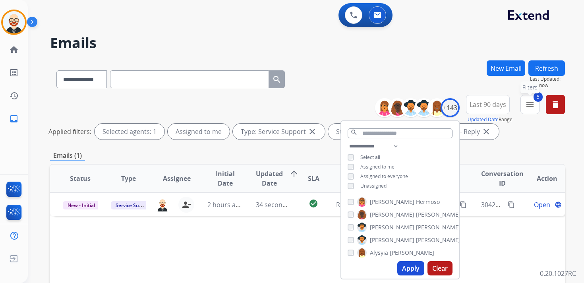
click at [522, 102] on button "5 menu Filters" at bounding box center [529, 104] width 19 height 19
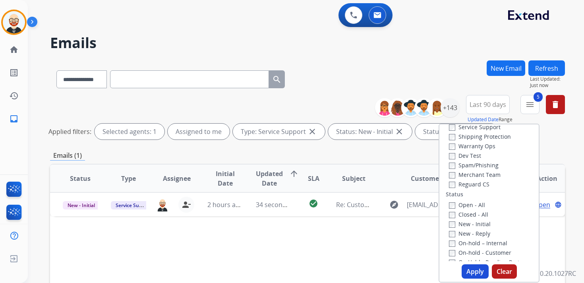
click at [469, 126] on label "Service Support" at bounding box center [475, 127] width 52 height 8
click at [473, 269] on button "Apply" at bounding box center [475, 271] width 27 height 14
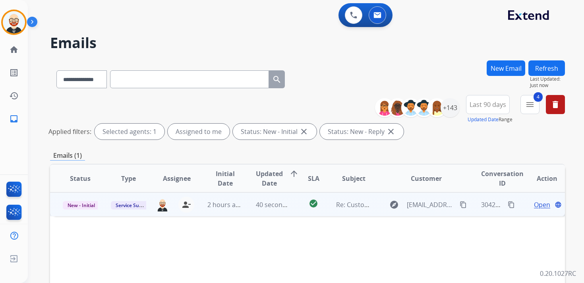
click at [537, 206] on span "Open" at bounding box center [542, 205] width 16 height 10
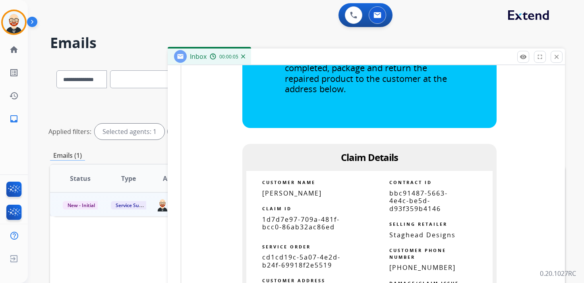
scroll to position [405, 0]
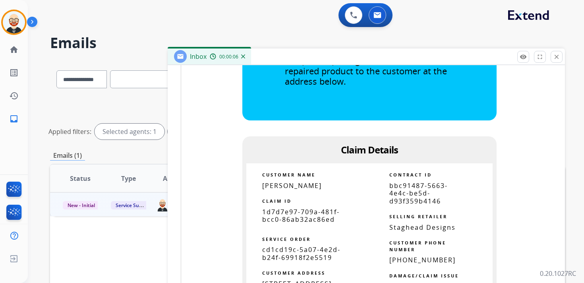
click at [305, 215] on span "1d7d7e97-709a-481f-bcc0-86ab32ac86ed" at bounding box center [300, 215] width 77 height 16
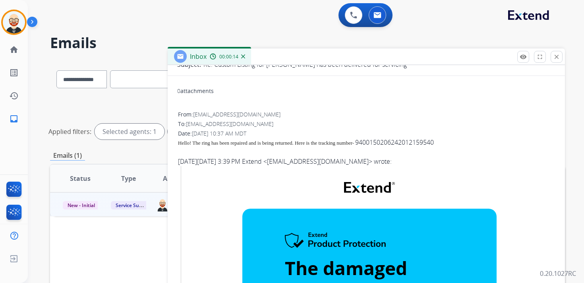
scroll to position [0, 0]
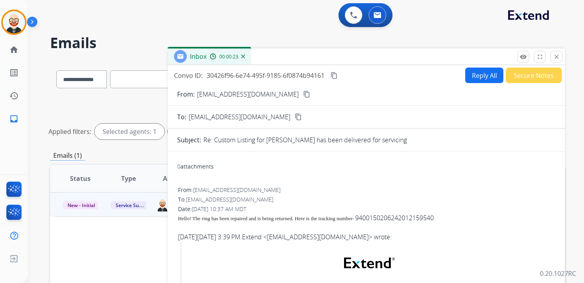
click at [335, 76] on mat-icon "content_copy" at bounding box center [334, 75] width 7 height 7
click at [286, 216] on span "Hello! The ring has been repaired and is being returned. Here is the tracking n…" at bounding box center [266, 218] width 176 height 6
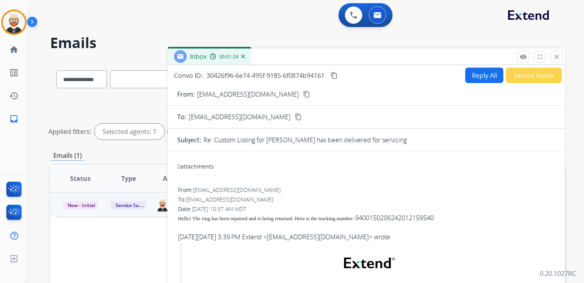
click at [479, 77] on button "Reply All" at bounding box center [484, 75] width 38 height 15
select select "**********"
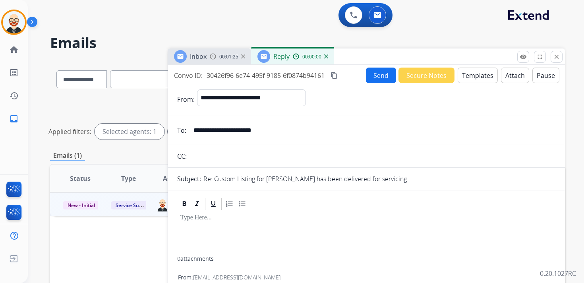
click at [203, 227] on div at bounding box center [366, 233] width 378 height 45
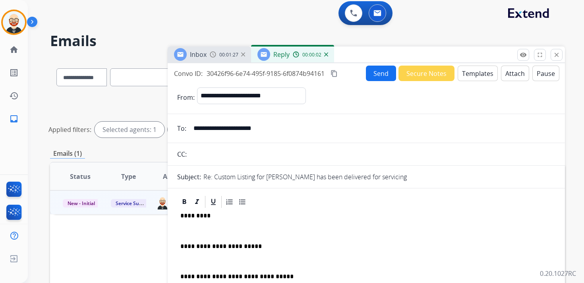
click at [191, 236] on div "**********" at bounding box center [366, 270] width 378 height 122
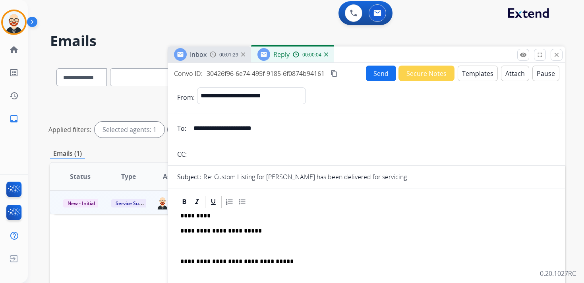
click at [208, 240] on div "**********" at bounding box center [366, 262] width 378 height 106
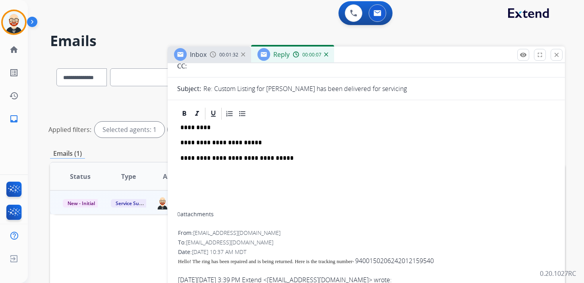
scroll to position [0, 0]
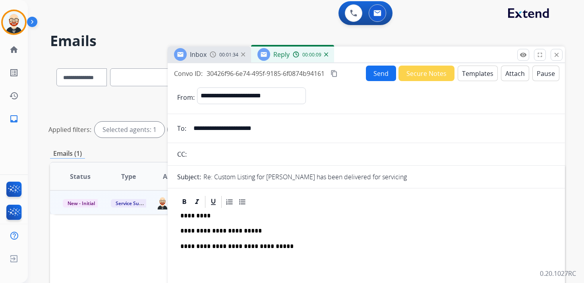
click at [369, 69] on button "Send" at bounding box center [381, 73] width 30 height 15
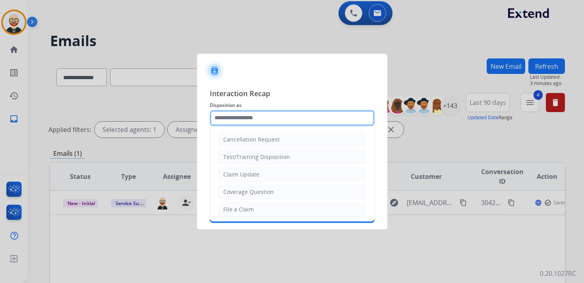
click at [240, 117] on input "text" at bounding box center [292, 118] width 165 height 16
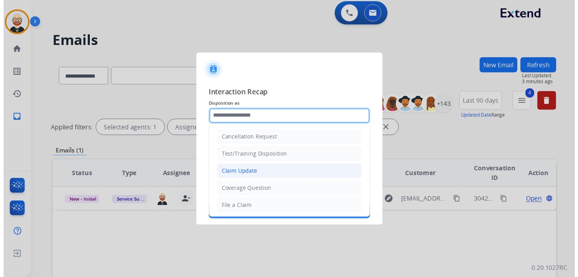
scroll to position [119, 0]
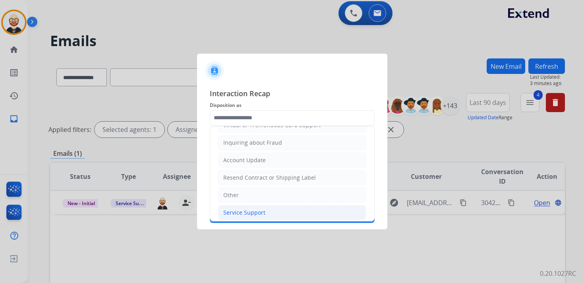
click at [251, 209] on div "Service Support" at bounding box center [244, 213] width 42 height 8
type input "**********"
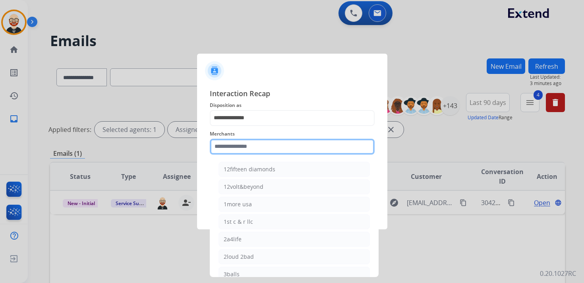
click at [234, 153] on input "text" at bounding box center [292, 147] width 165 height 16
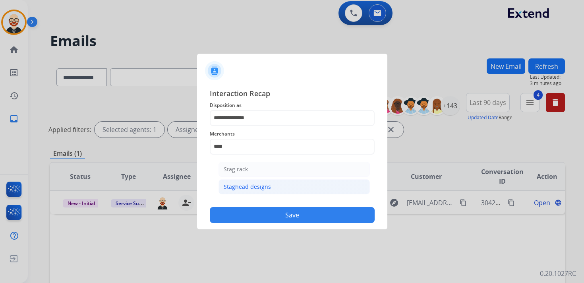
click at [247, 190] on li "Staghead designs" at bounding box center [294, 186] width 151 height 15
type input "**********"
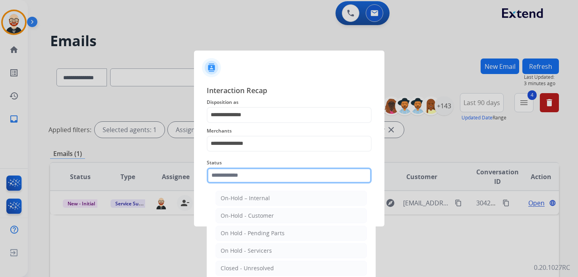
click at [239, 183] on div "Status On-Hold – Internal On-Hold - Customer On Hold - Pending Parts On Hold - …" at bounding box center [289, 171] width 165 height 32
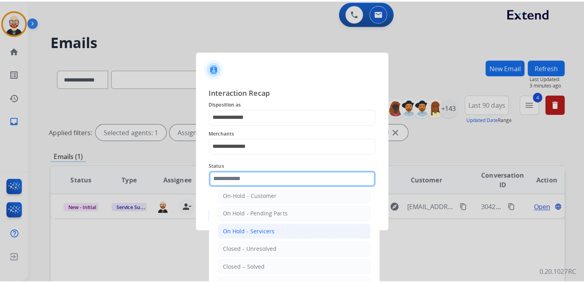
scroll to position [44, 0]
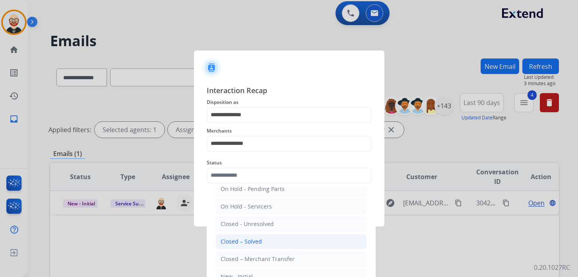
click at [249, 237] on div "Closed – Solved" at bounding box center [240, 241] width 41 height 8
type input "**********"
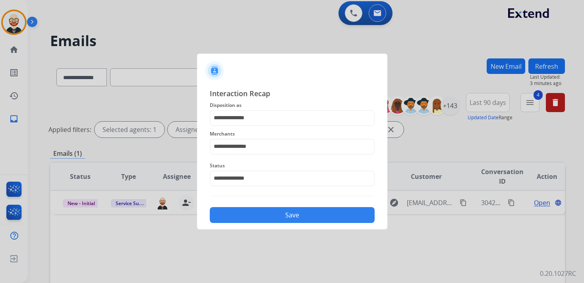
click at [240, 212] on button "Save" at bounding box center [292, 215] width 165 height 16
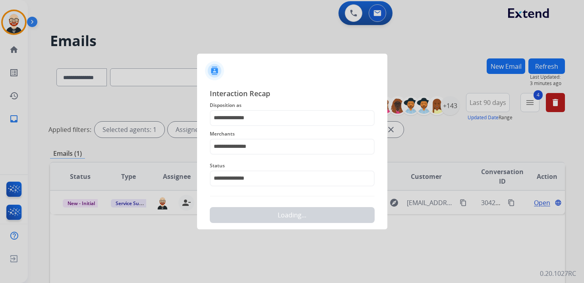
scroll to position [0, 0]
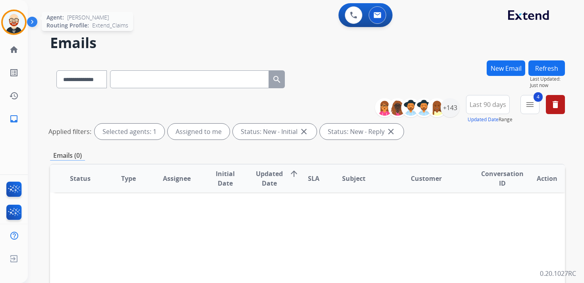
click at [9, 28] on img at bounding box center [14, 22] width 22 height 22
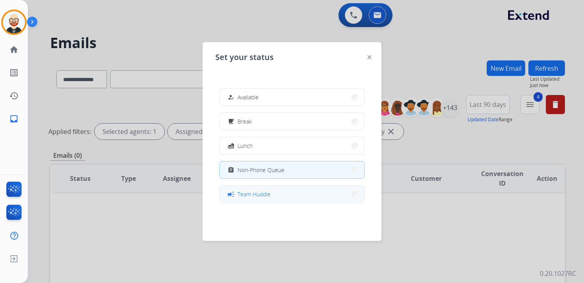
scroll to position [126, 0]
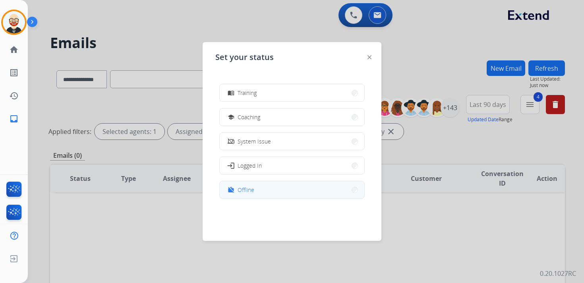
click at [276, 194] on button "work_off Offline" at bounding box center [292, 189] width 145 height 17
